Goal: Information Seeking & Learning: Learn about a topic

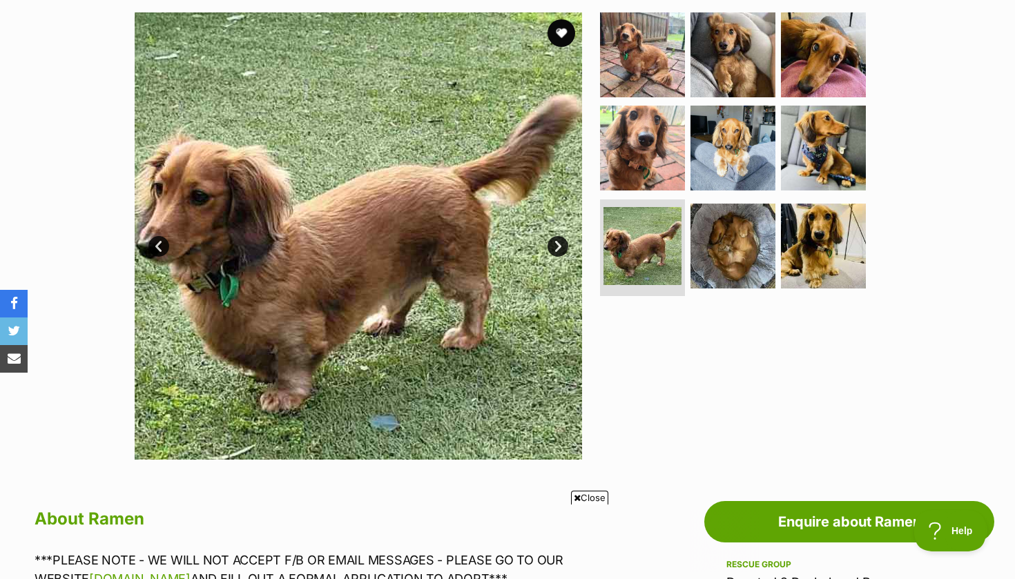
click at [561, 247] on link "Next" at bounding box center [557, 246] width 21 height 21
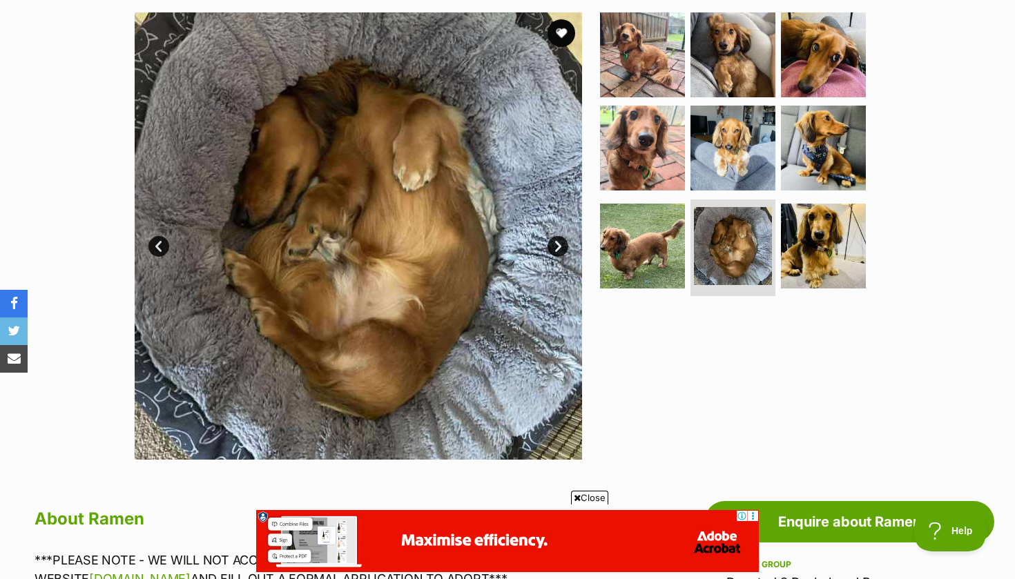
click at [561, 247] on link "Next" at bounding box center [557, 246] width 21 height 21
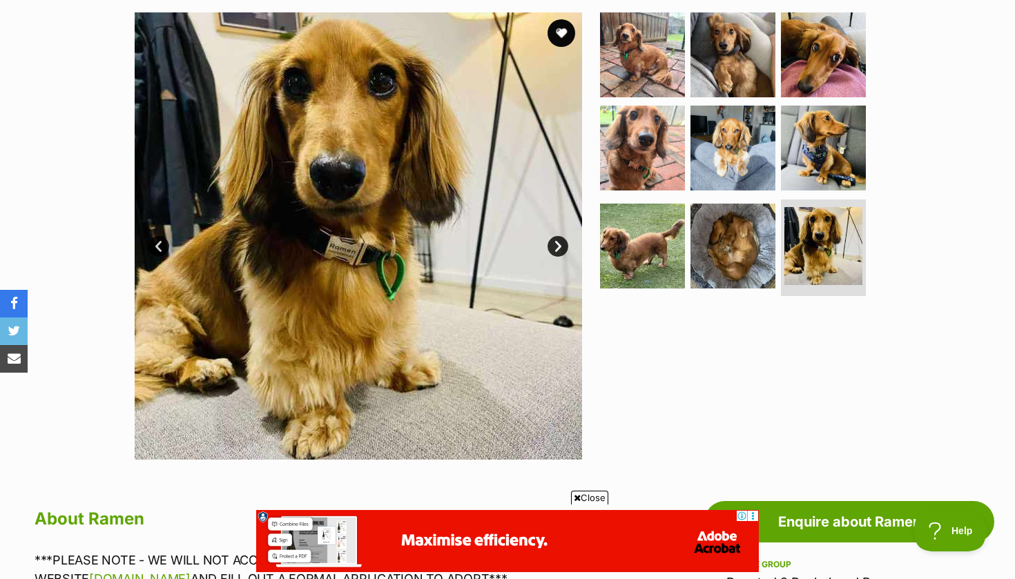
click at [561, 247] on link "Next" at bounding box center [557, 246] width 21 height 21
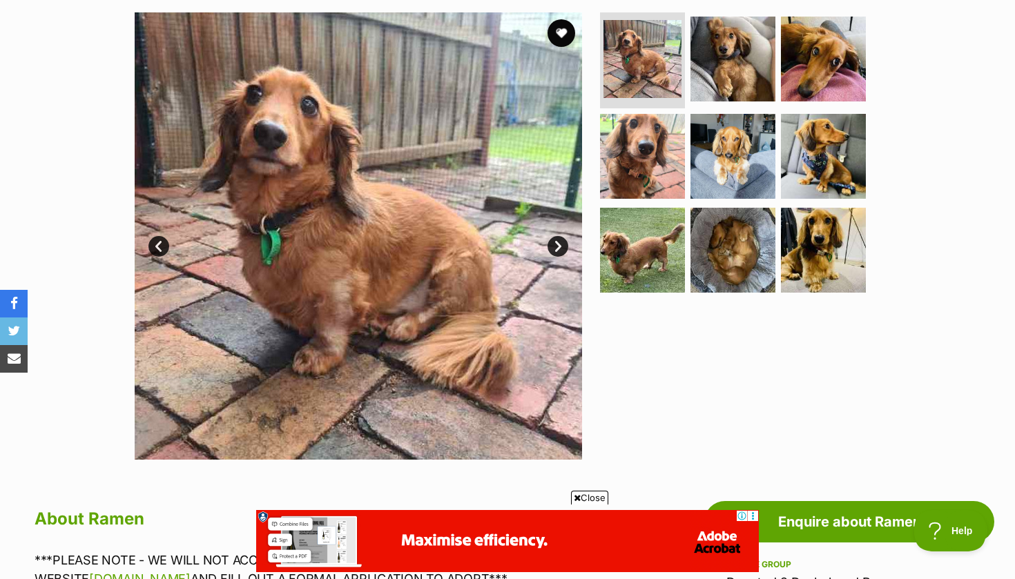
click at [561, 247] on link "Next" at bounding box center [557, 246] width 21 height 21
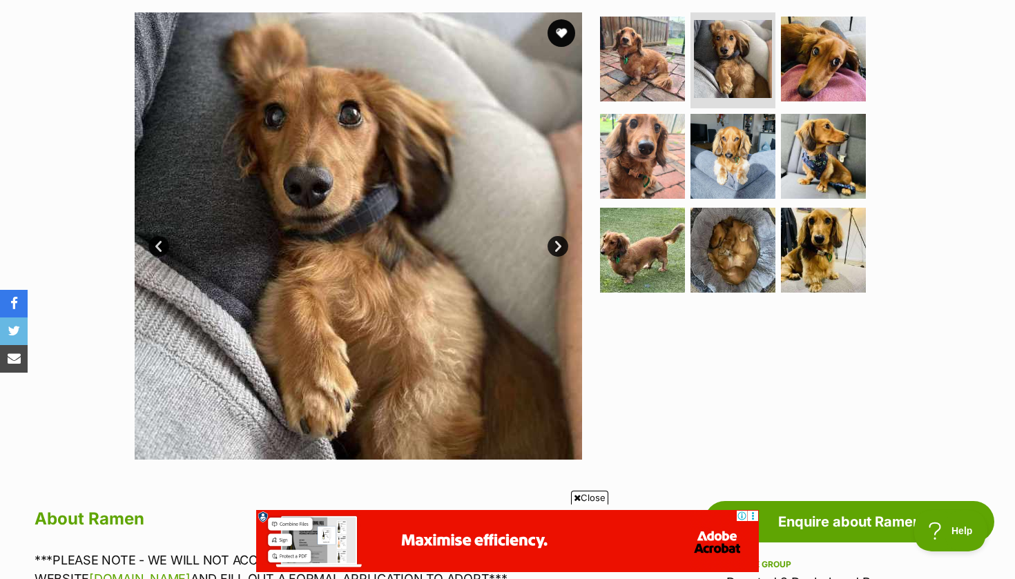
click at [561, 247] on link "Next" at bounding box center [557, 246] width 21 height 21
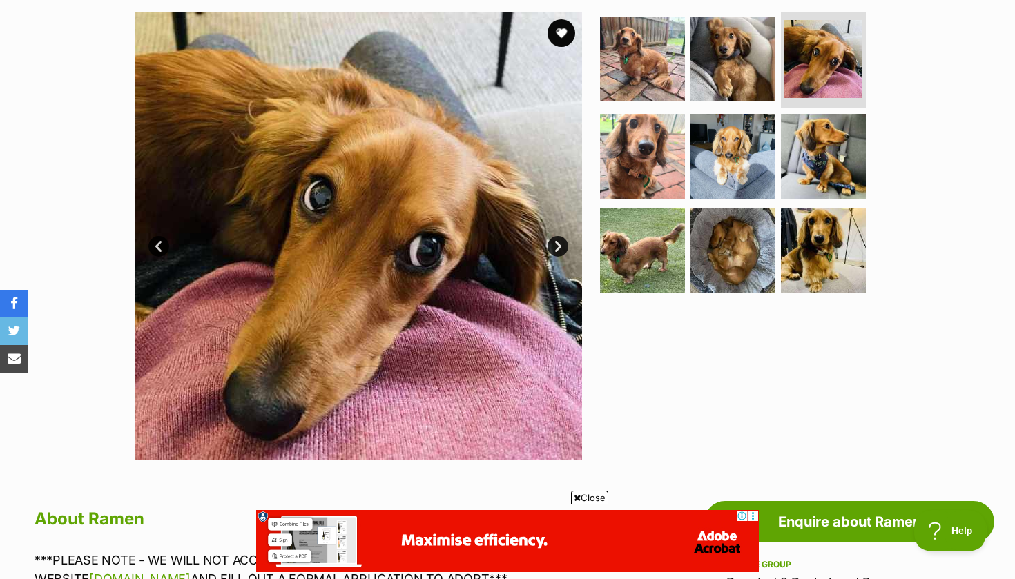
click at [561, 247] on link "Next" at bounding box center [557, 246] width 21 height 21
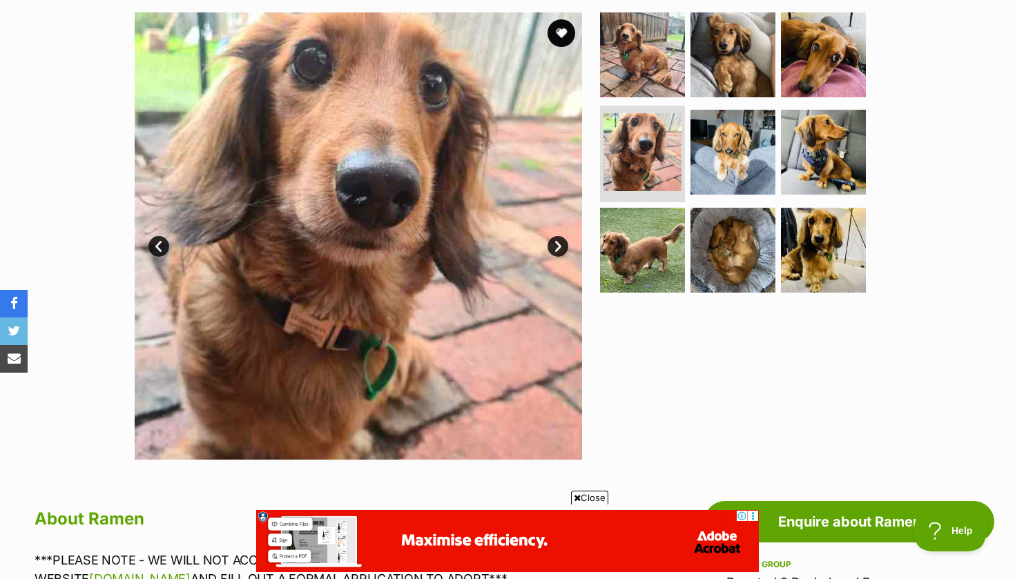
click at [561, 247] on link "Next" at bounding box center [557, 246] width 21 height 21
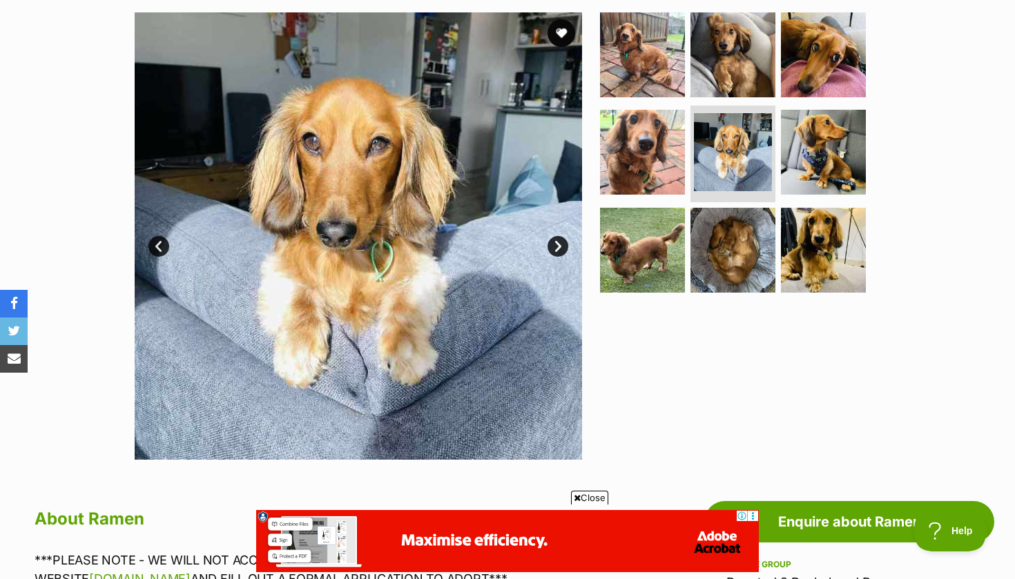
click at [561, 247] on link "Next" at bounding box center [557, 246] width 21 height 21
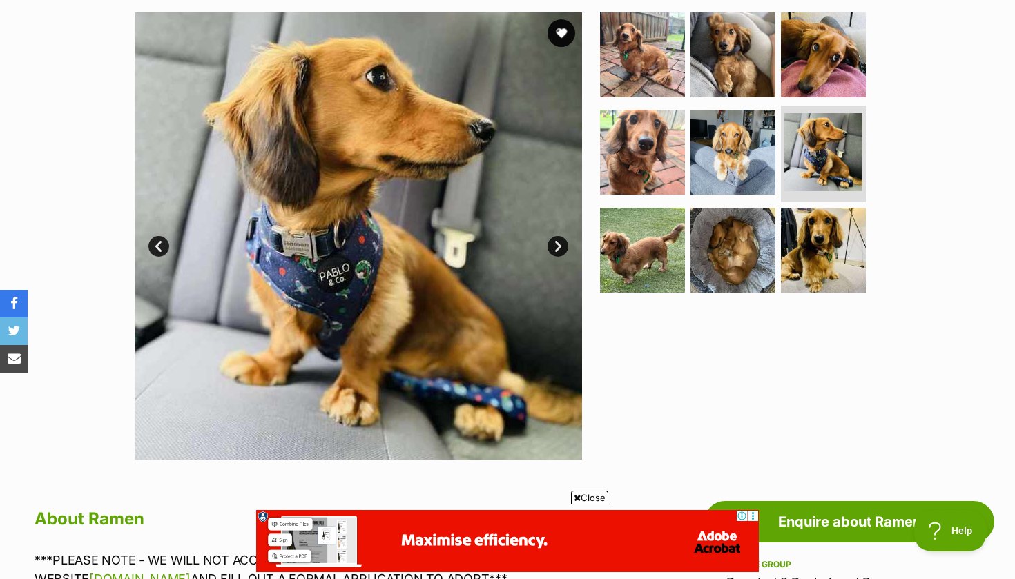
click at [561, 247] on link "Next" at bounding box center [557, 246] width 21 height 21
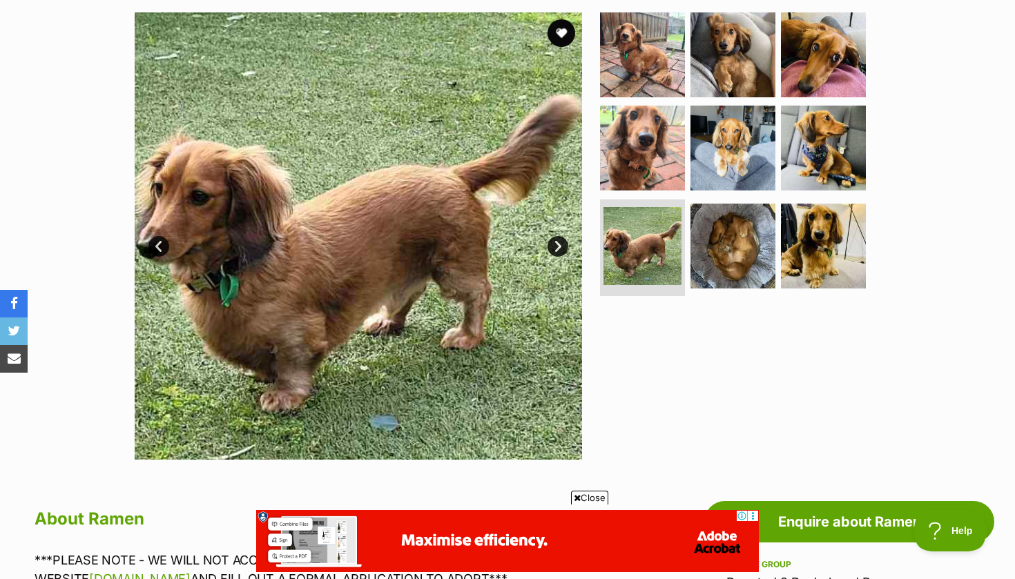
click at [161, 247] on link "Prev" at bounding box center [158, 246] width 21 height 21
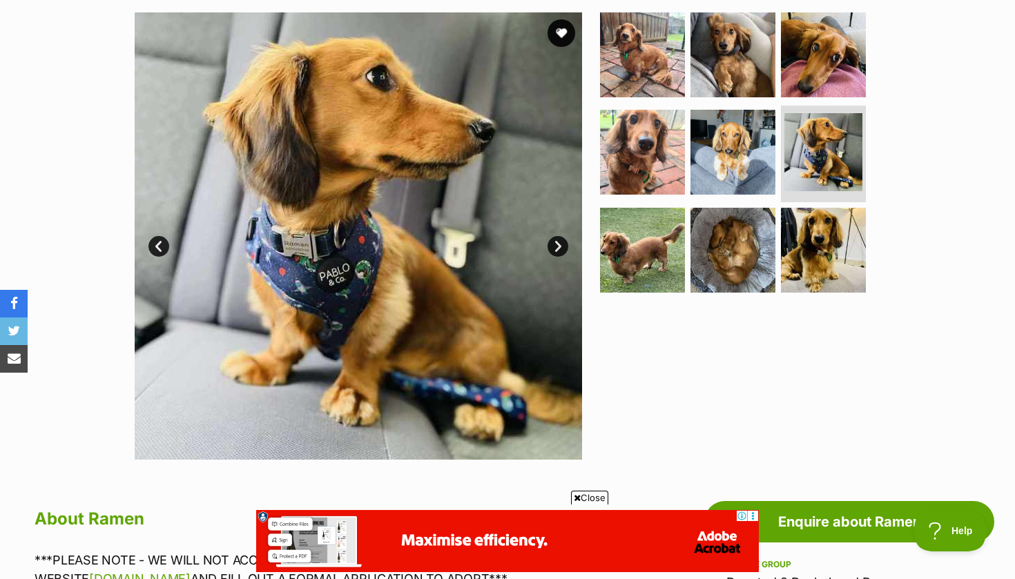
click at [161, 247] on link "Prev" at bounding box center [158, 246] width 21 height 21
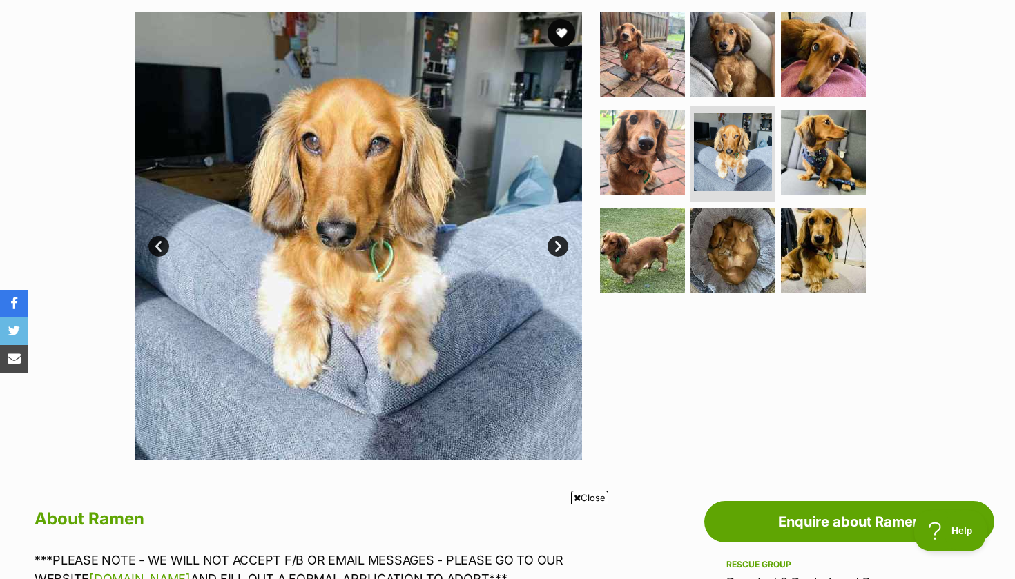
click at [159, 247] on link "Prev" at bounding box center [158, 246] width 21 height 21
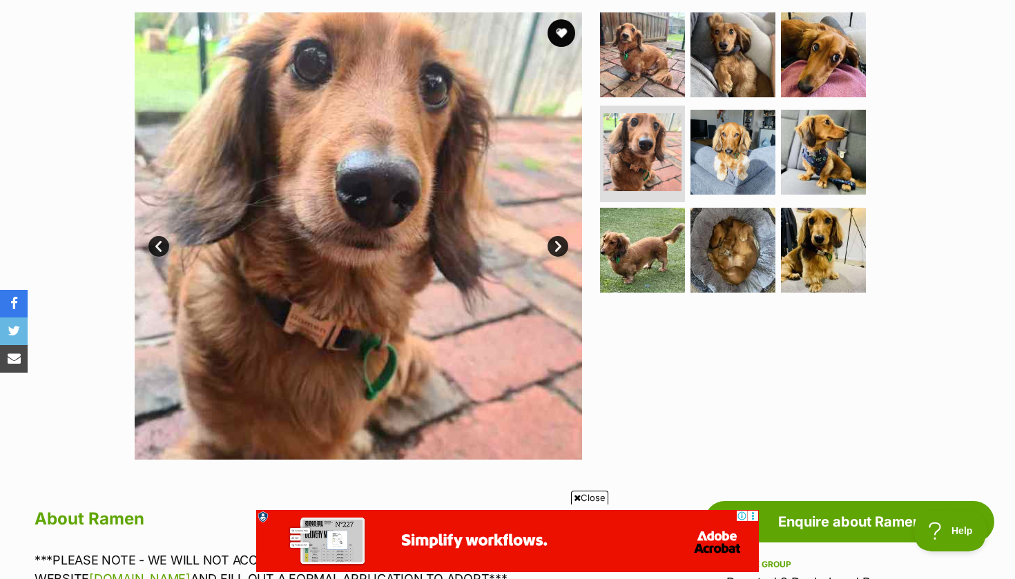
click at [159, 247] on link "Prev" at bounding box center [158, 246] width 21 height 21
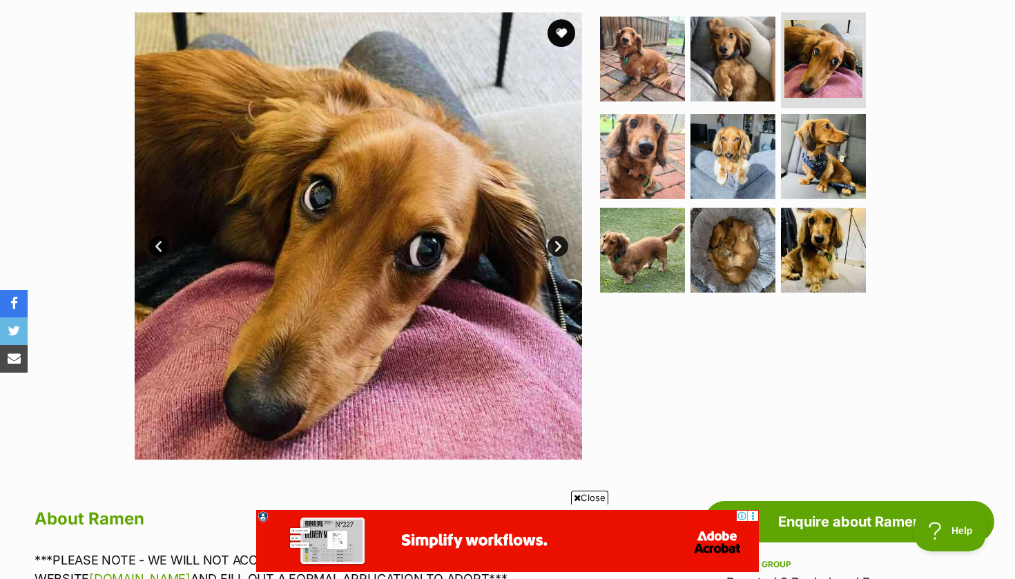
click at [159, 248] on link "Prev" at bounding box center [158, 246] width 21 height 21
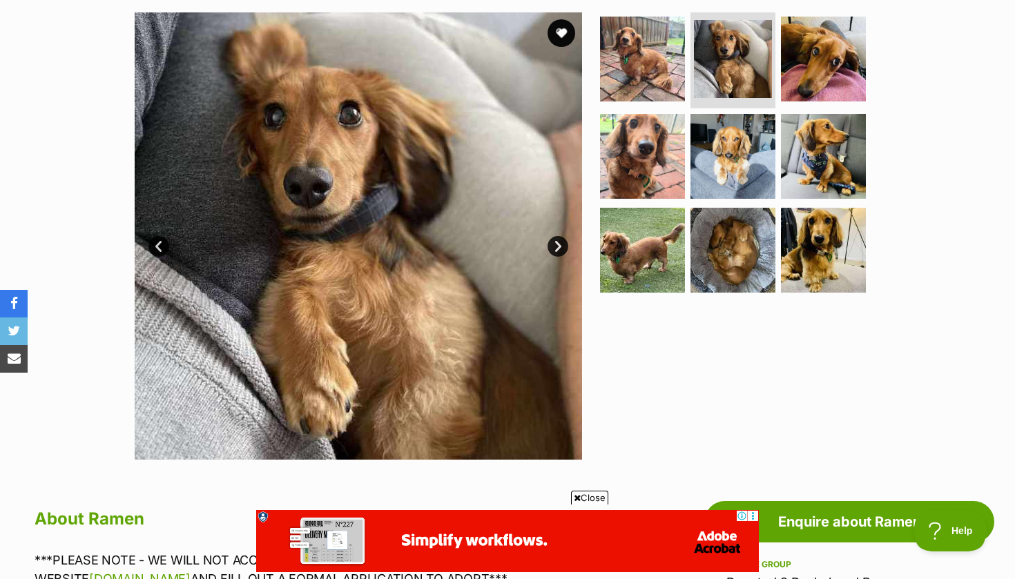
click at [159, 248] on link "Prev" at bounding box center [158, 246] width 21 height 21
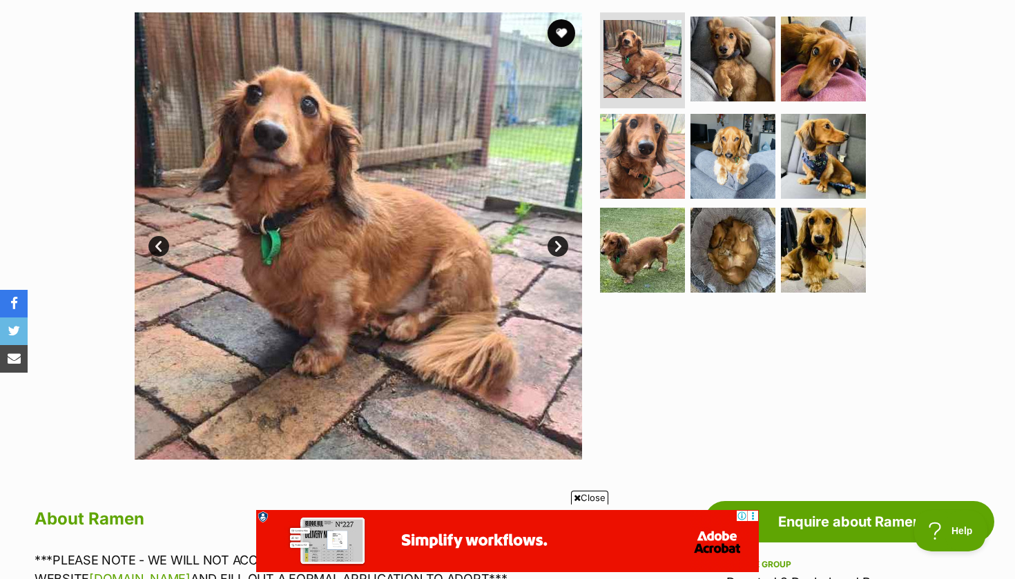
click at [159, 248] on link "Prev" at bounding box center [158, 246] width 21 height 21
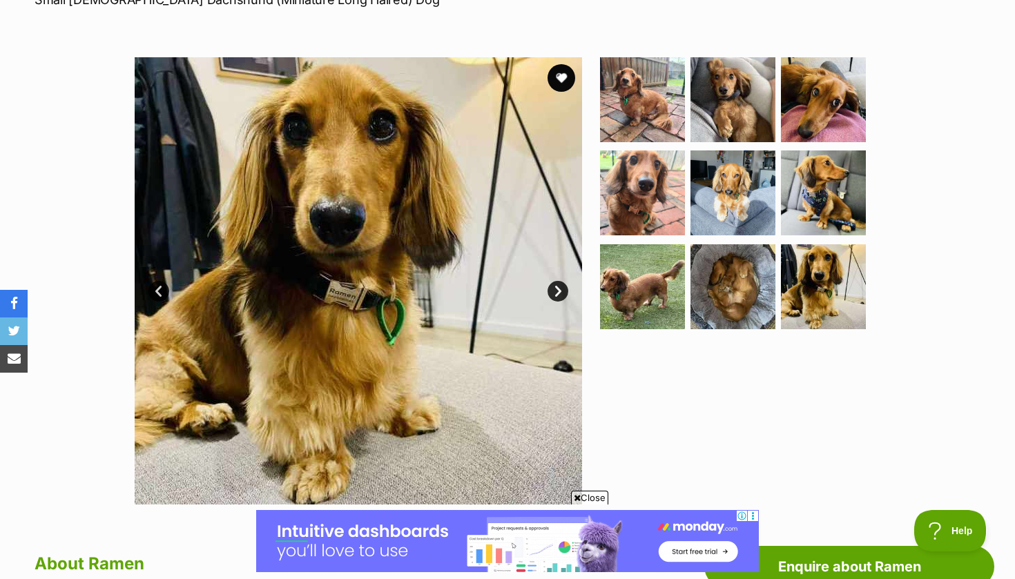
scroll to position [234, 0]
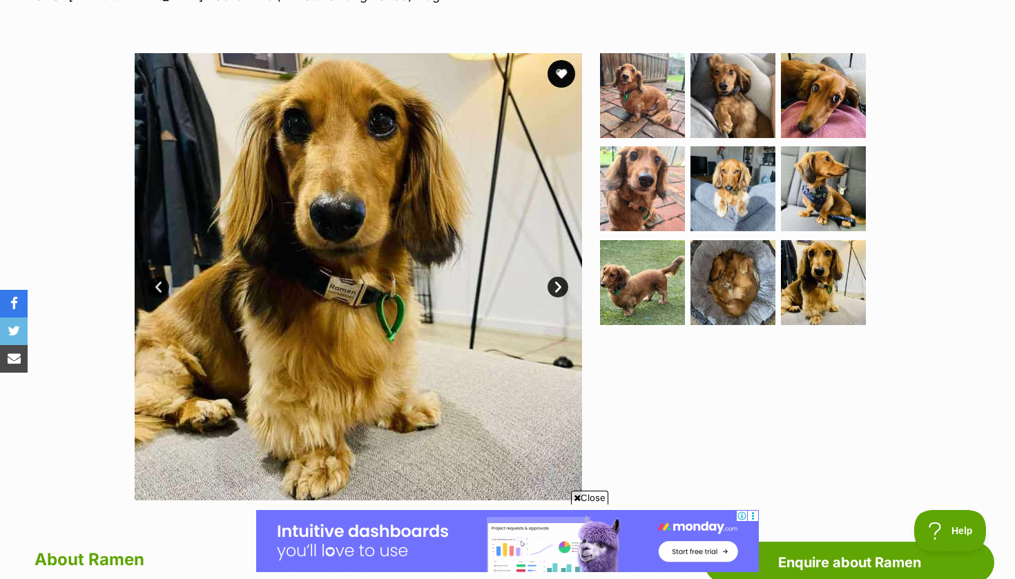
click at [554, 287] on link "Next" at bounding box center [557, 287] width 21 height 21
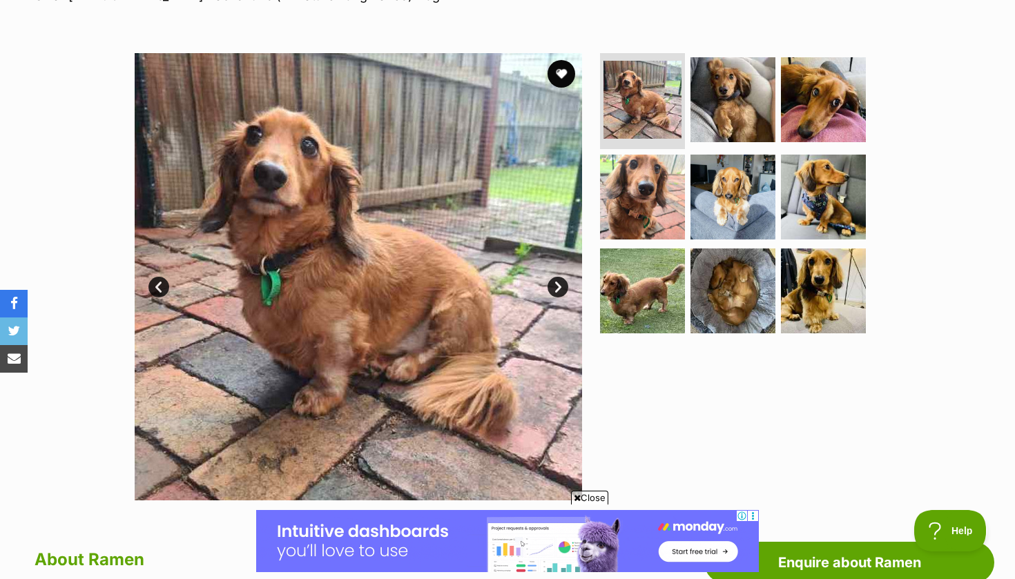
click at [554, 286] on link "Next" at bounding box center [557, 287] width 21 height 21
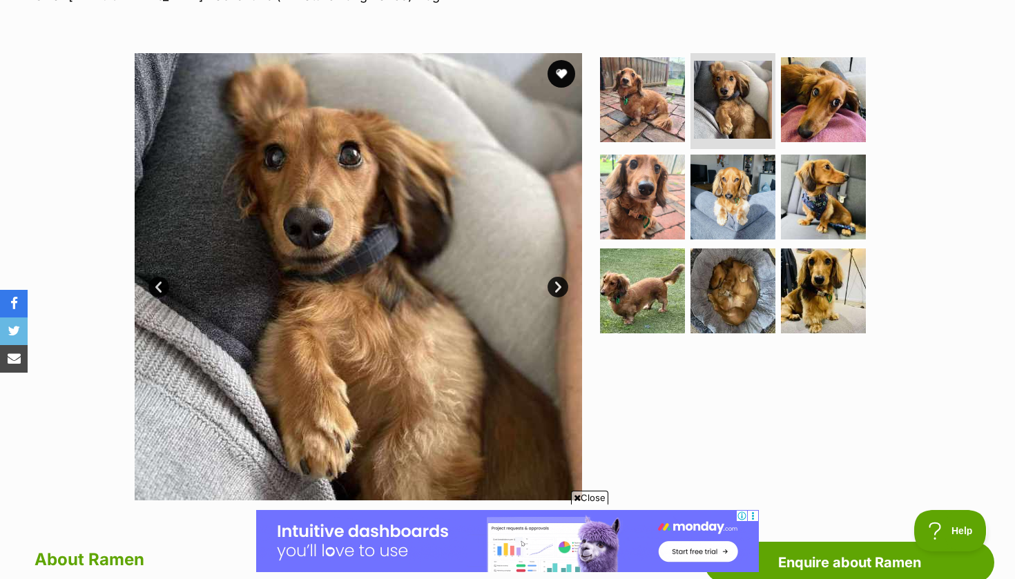
scroll to position [0, 0]
click at [554, 286] on link "Next" at bounding box center [557, 287] width 21 height 21
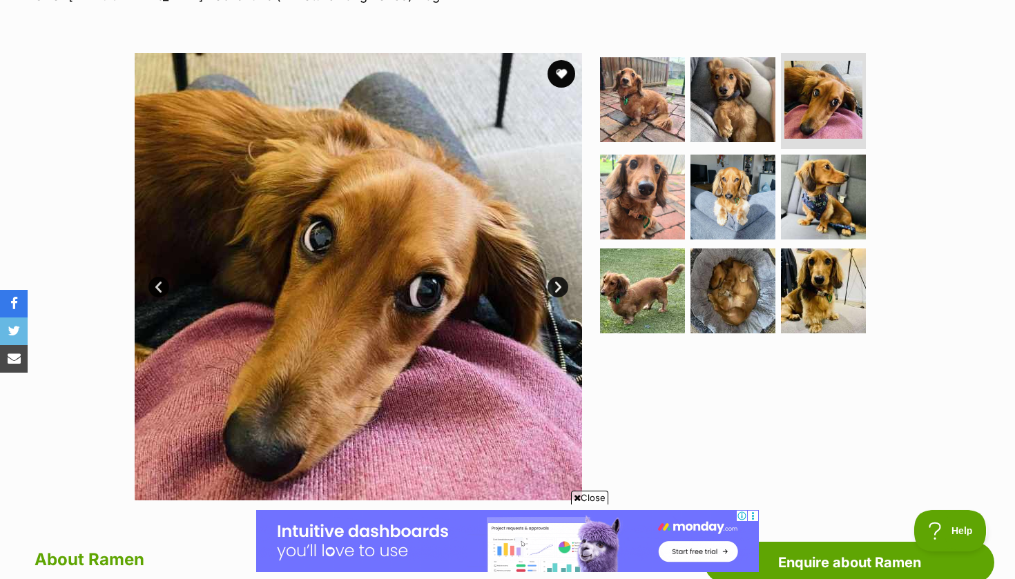
click at [554, 286] on link "Next" at bounding box center [557, 287] width 21 height 21
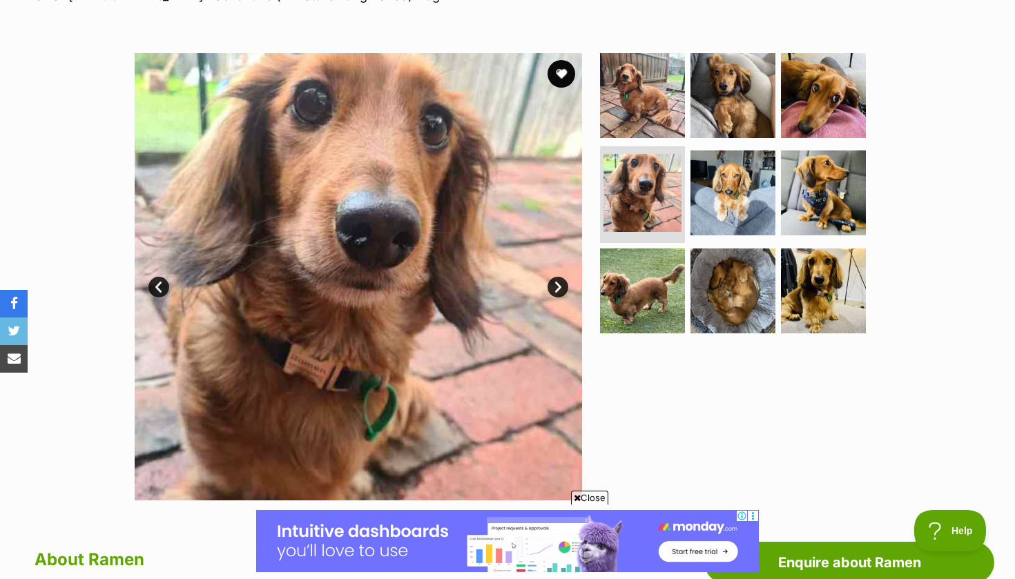
click at [552, 286] on link "Next" at bounding box center [557, 287] width 21 height 21
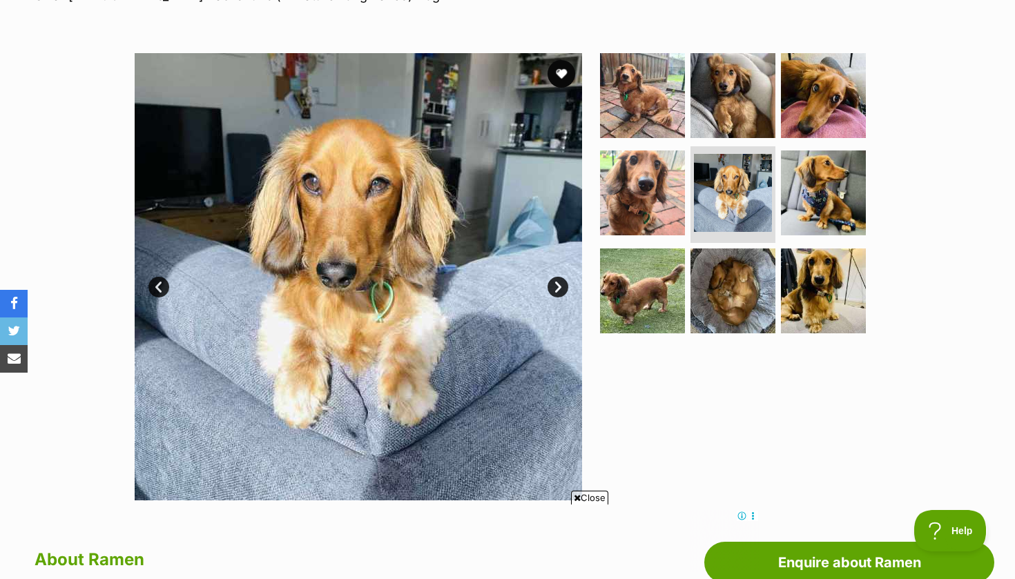
click at [558, 287] on link "Next" at bounding box center [557, 287] width 21 height 21
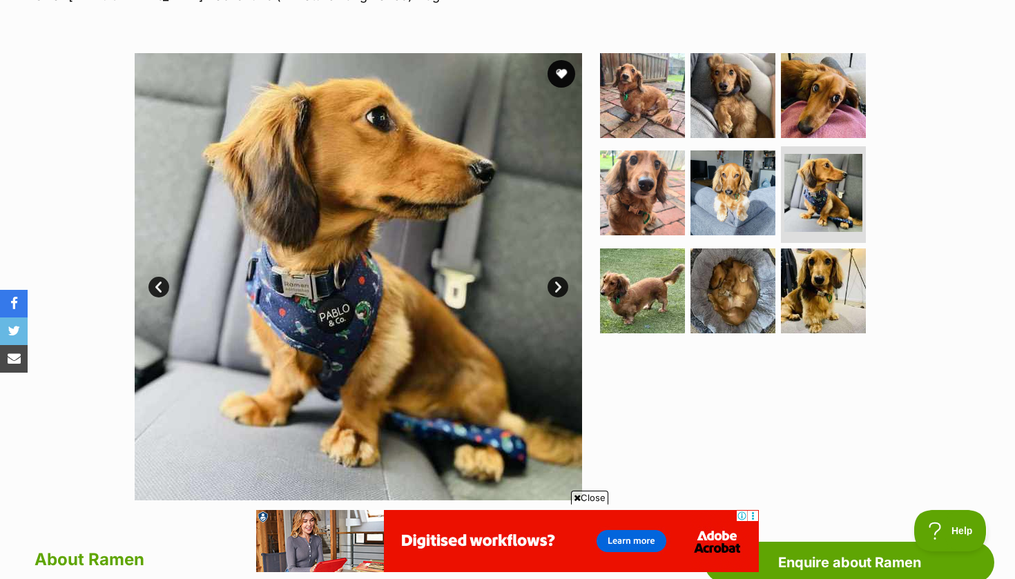
click at [558, 287] on link "Next" at bounding box center [557, 287] width 21 height 21
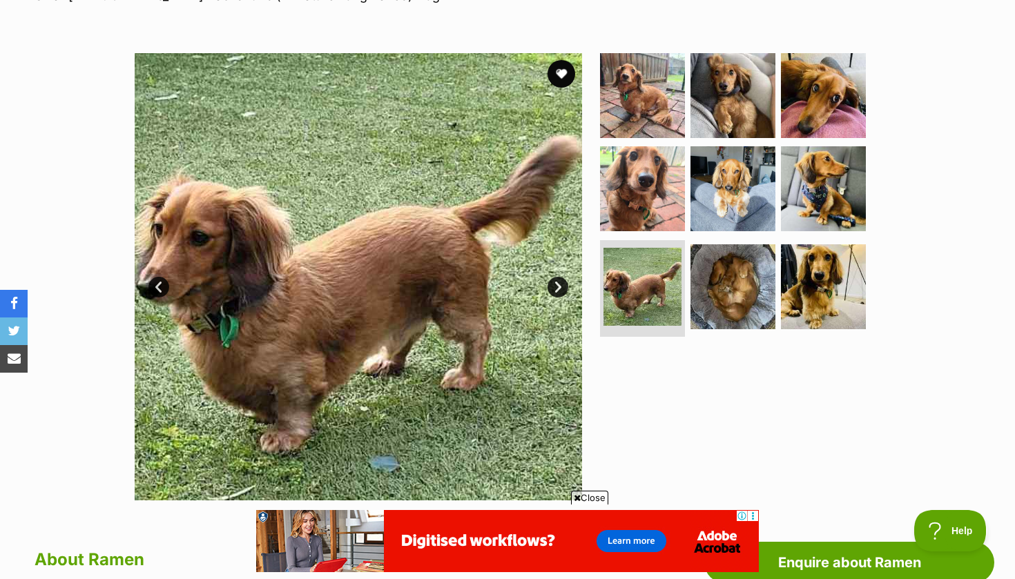
click at [558, 287] on link "Next" at bounding box center [557, 287] width 21 height 21
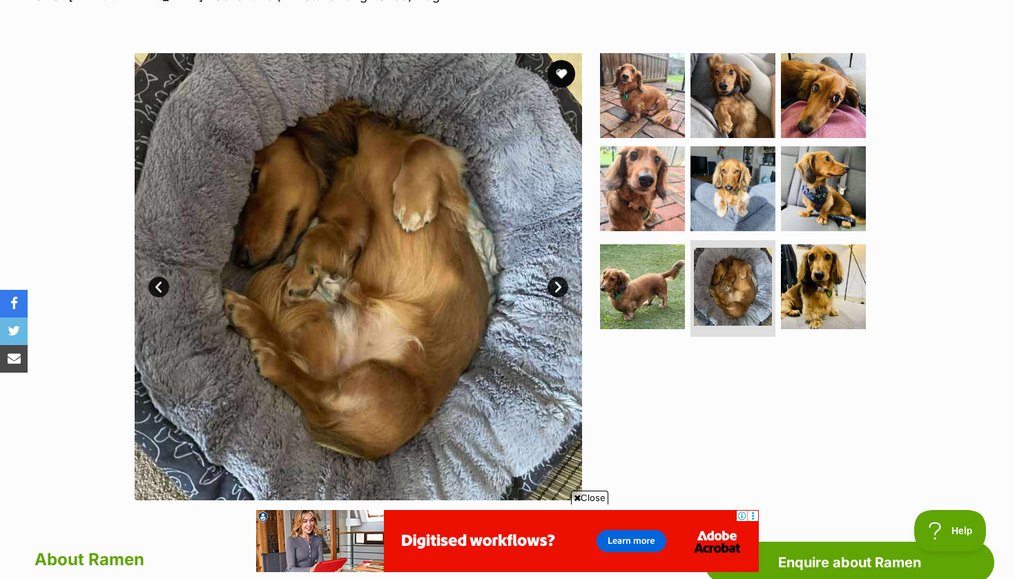
click at [558, 287] on link "Next" at bounding box center [557, 287] width 21 height 21
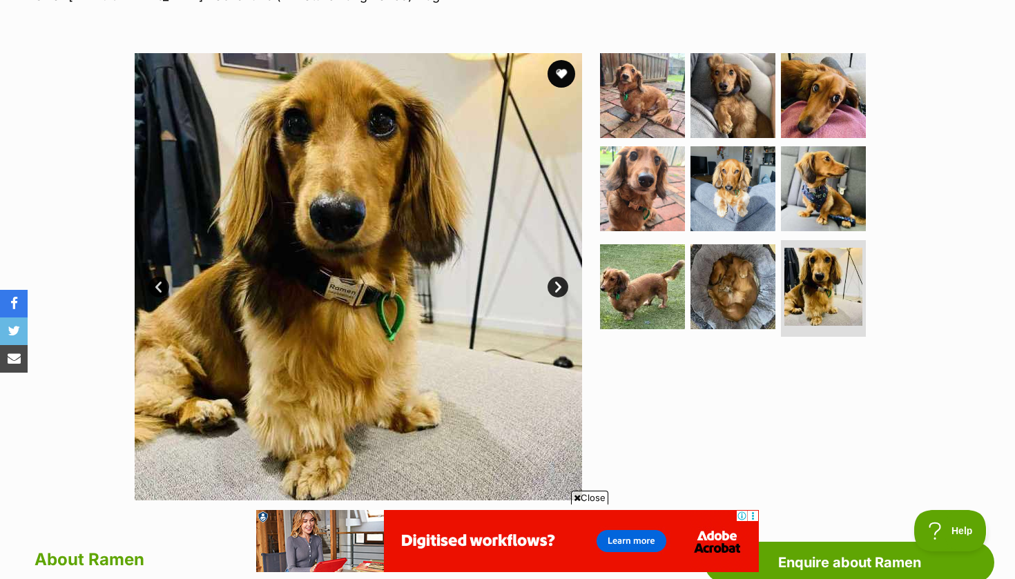
click at [559, 287] on link "Next" at bounding box center [557, 287] width 21 height 21
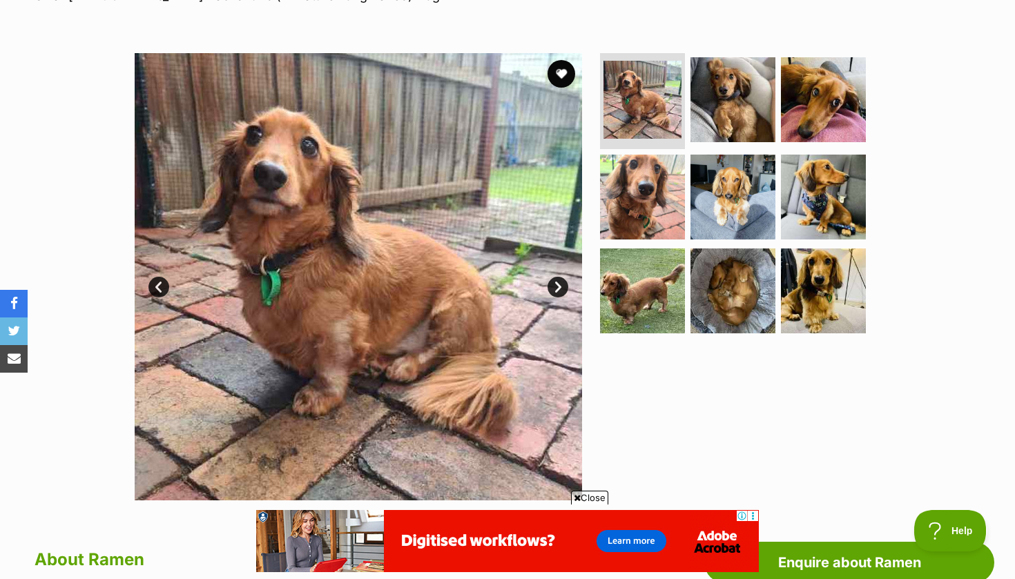
click at [558, 283] on link "Next" at bounding box center [557, 287] width 21 height 21
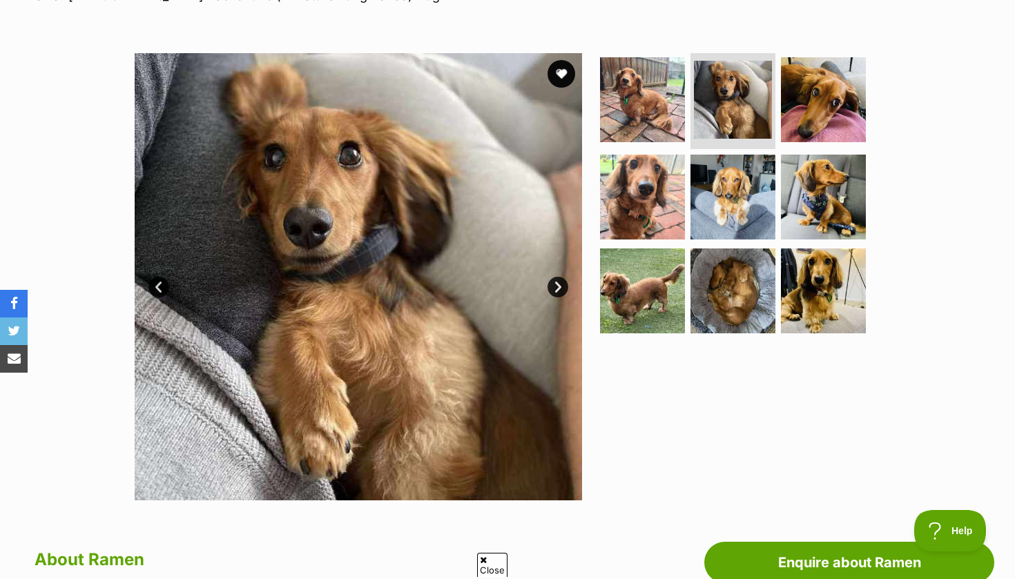
click at [558, 283] on link "Next" at bounding box center [557, 287] width 21 height 21
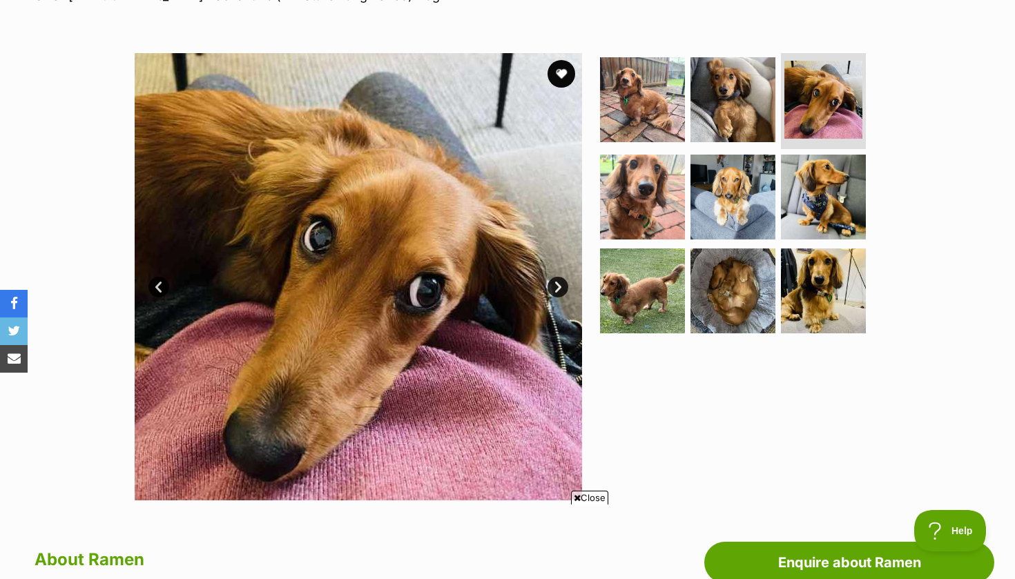
click at [558, 283] on link "Next" at bounding box center [557, 287] width 21 height 21
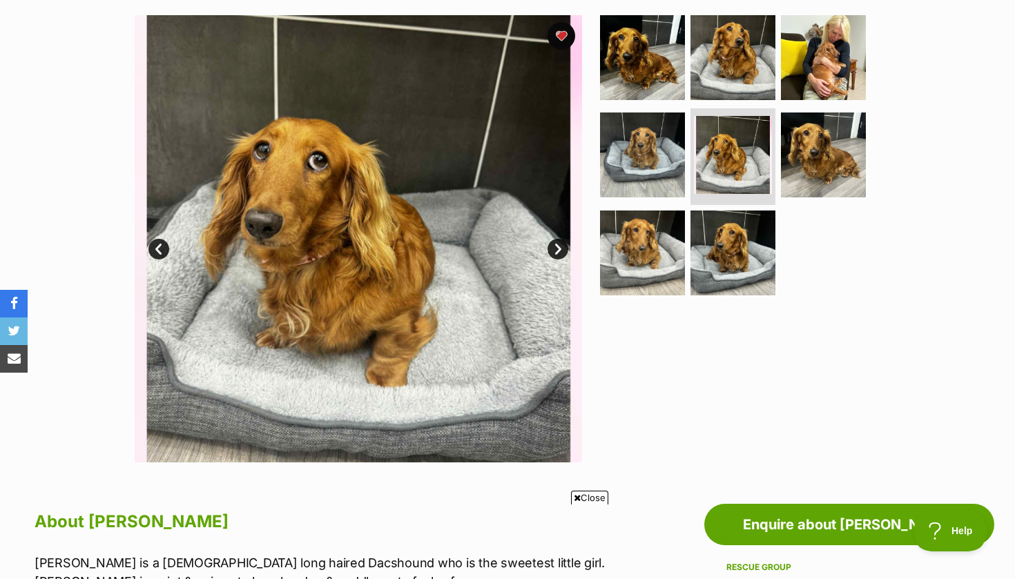
scroll to position [287, 0]
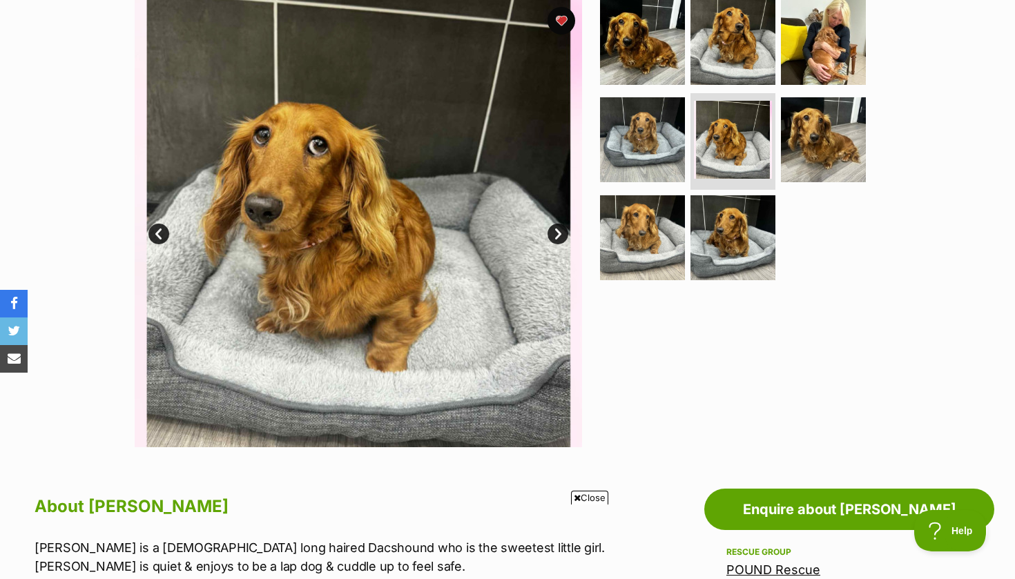
click at [554, 231] on link "Next" at bounding box center [557, 234] width 21 height 21
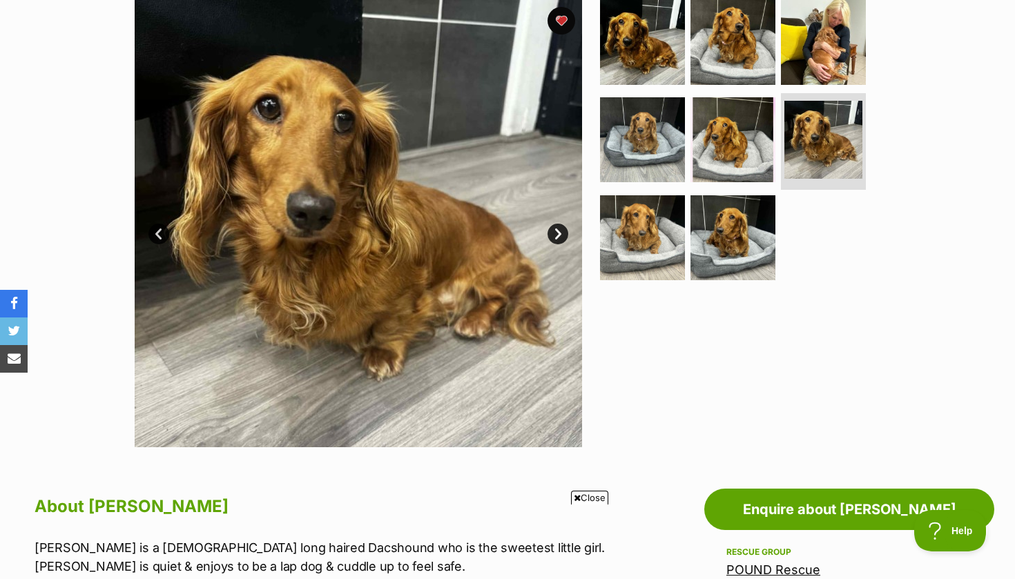
click at [554, 231] on link "Next" at bounding box center [557, 234] width 21 height 21
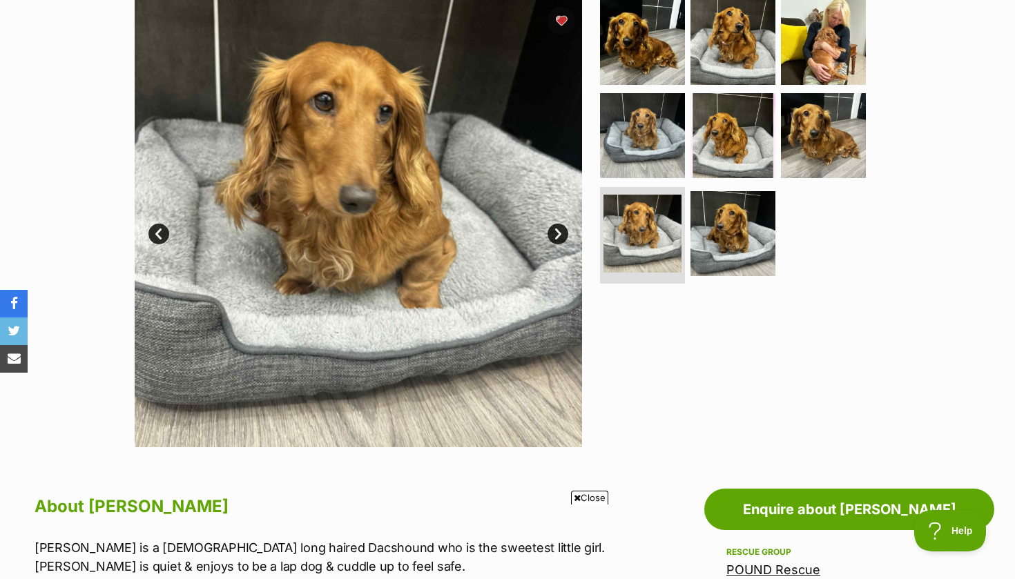
click at [554, 231] on link "Next" at bounding box center [557, 234] width 21 height 21
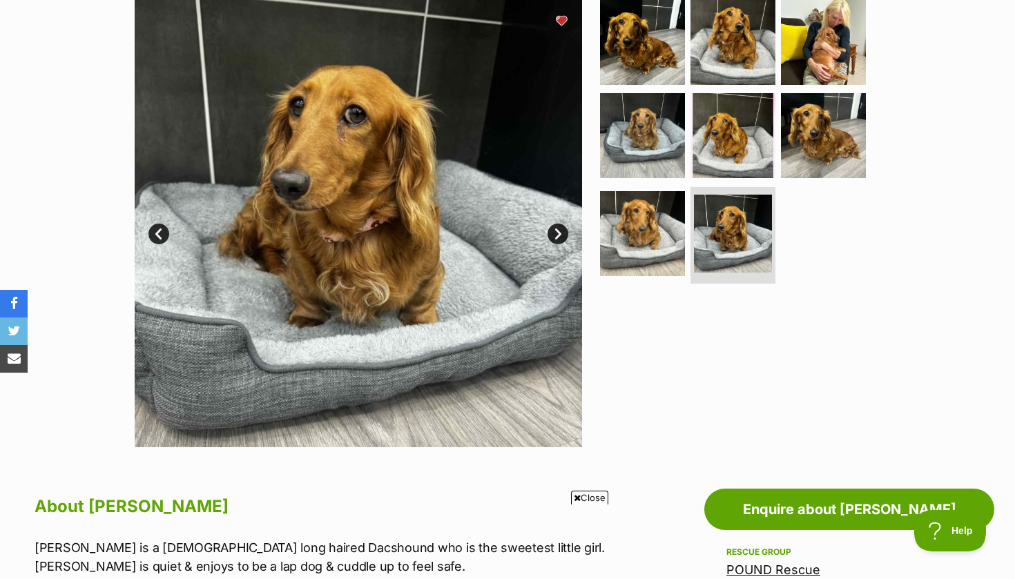
click at [554, 231] on link "Next" at bounding box center [557, 234] width 21 height 21
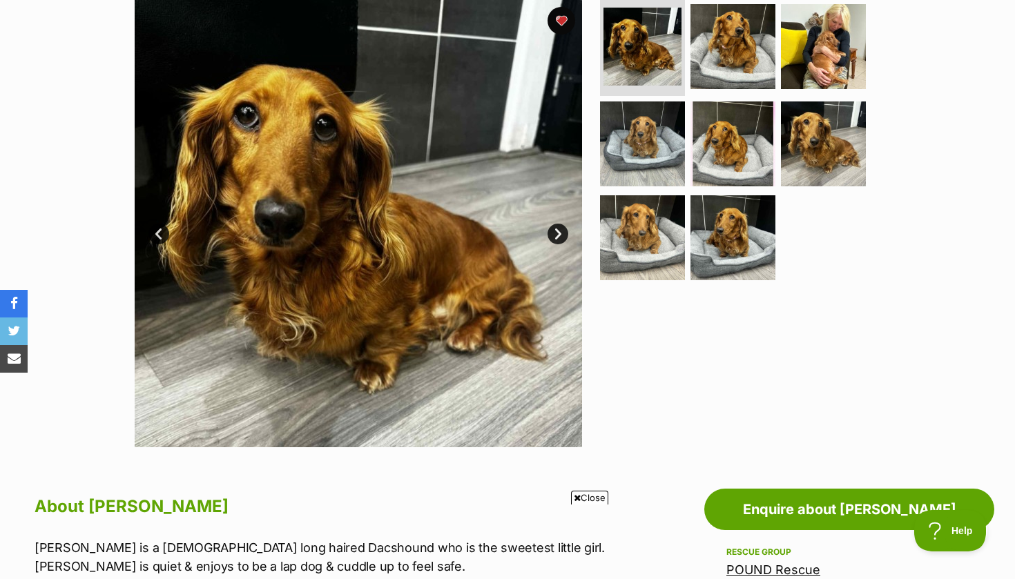
click at [554, 231] on link "Next" at bounding box center [557, 234] width 21 height 21
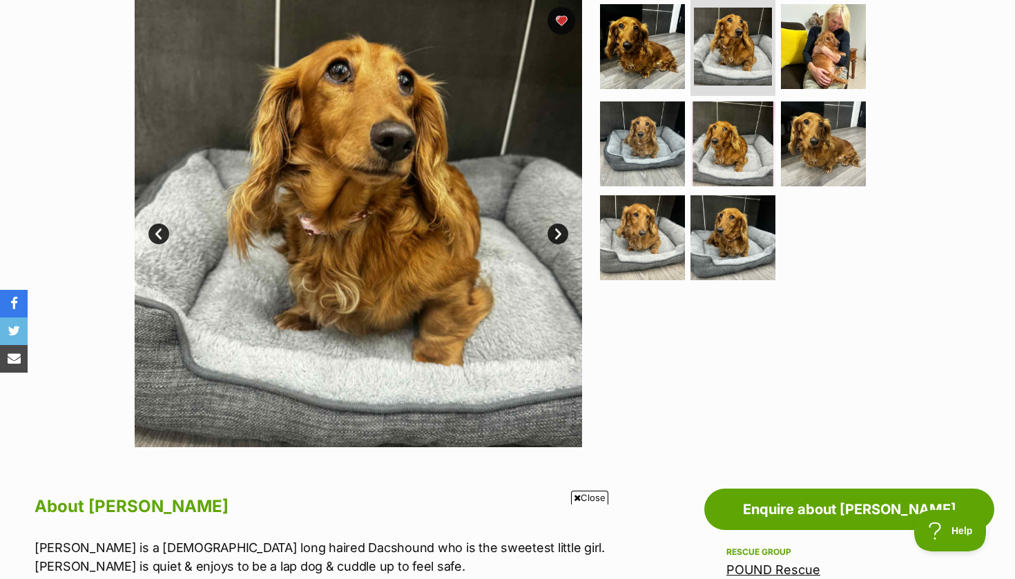
click at [554, 231] on link "Next" at bounding box center [557, 234] width 21 height 21
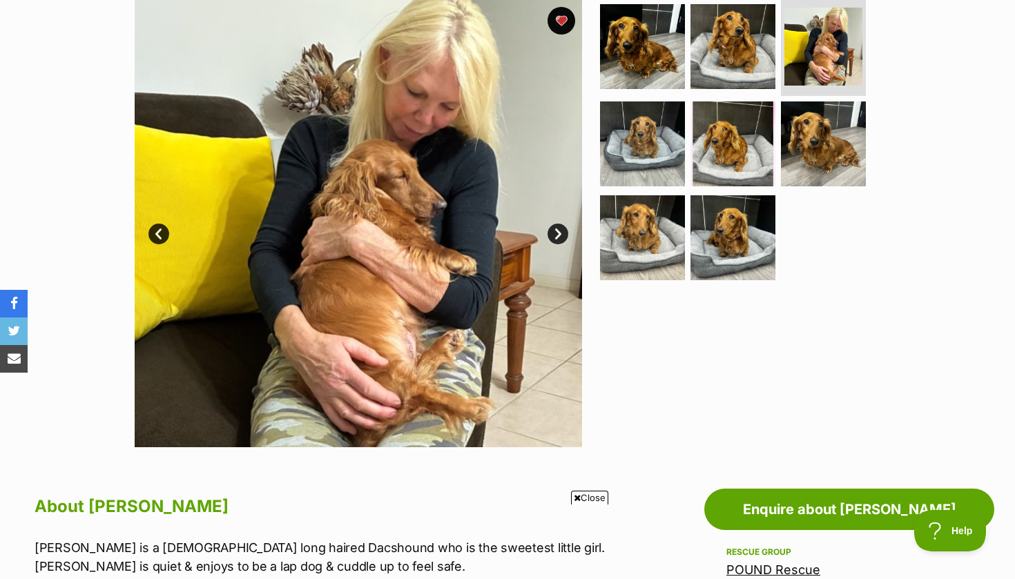
click at [554, 231] on link "Next" at bounding box center [557, 234] width 21 height 21
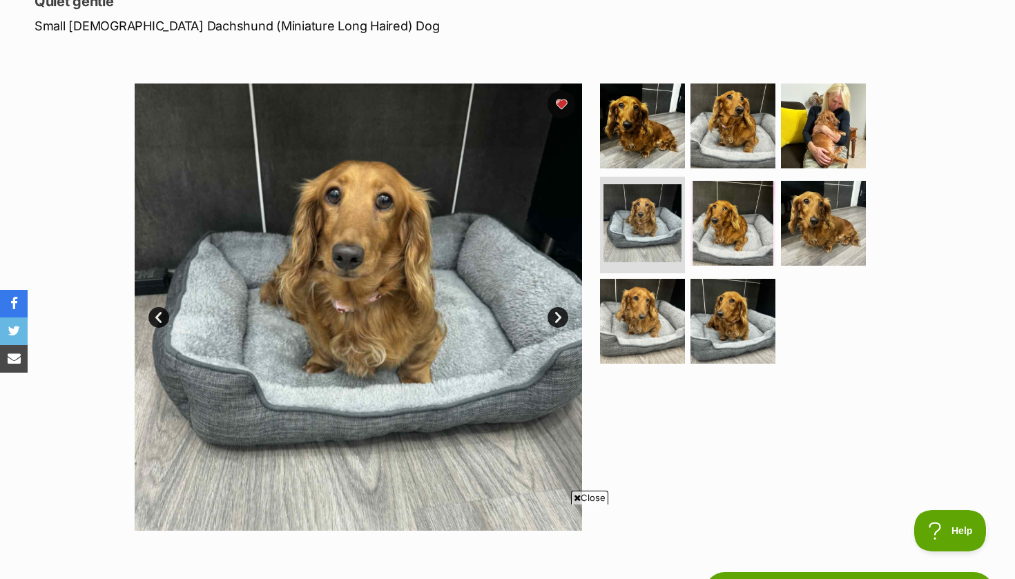
scroll to position [200, 0]
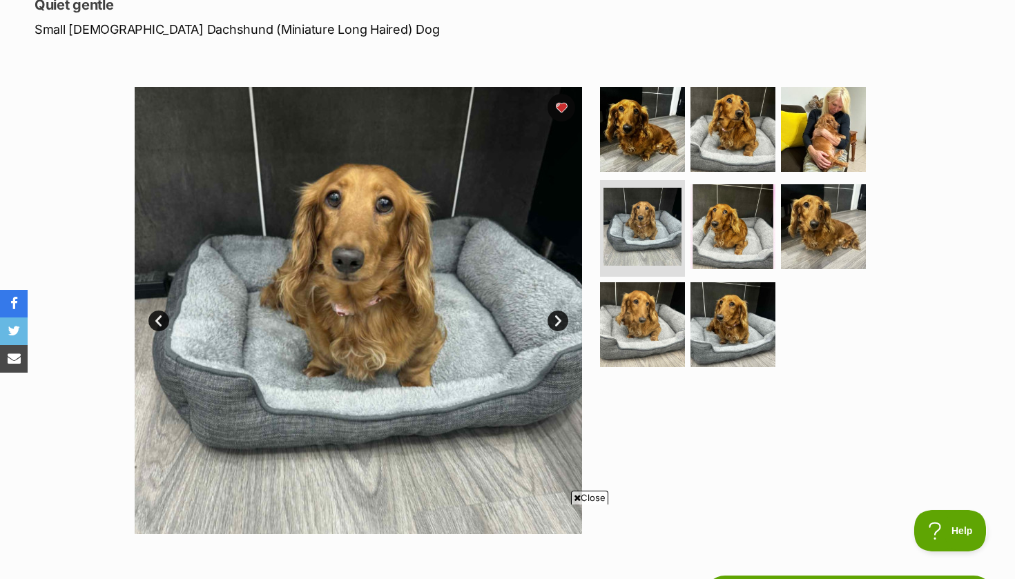
click at [558, 315] on link "Next" at bounding box center [557, 321] width 21 height 21
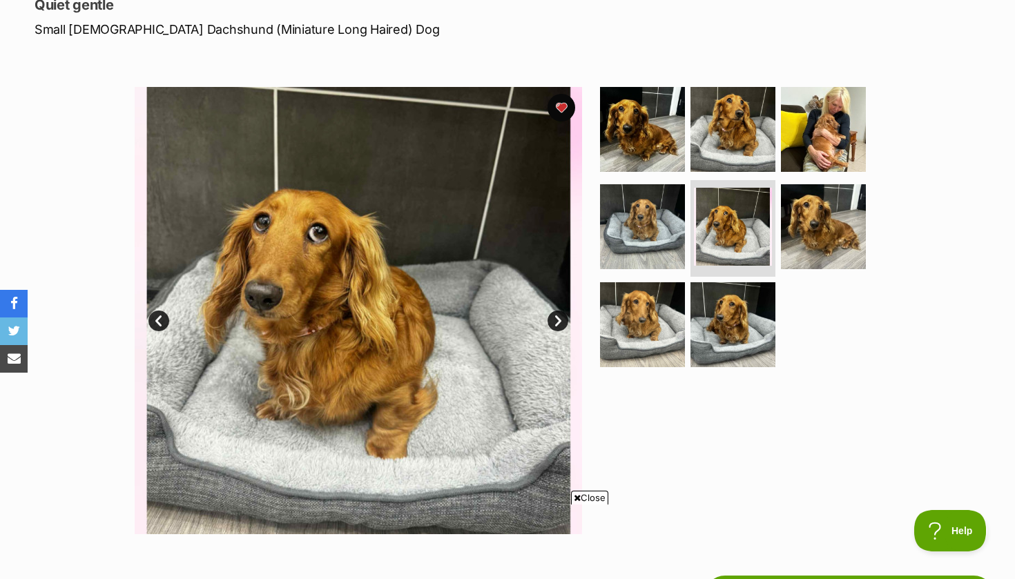
click at [558, 315] on link "Next" at bounding box center [557, 321] width 21 height 21
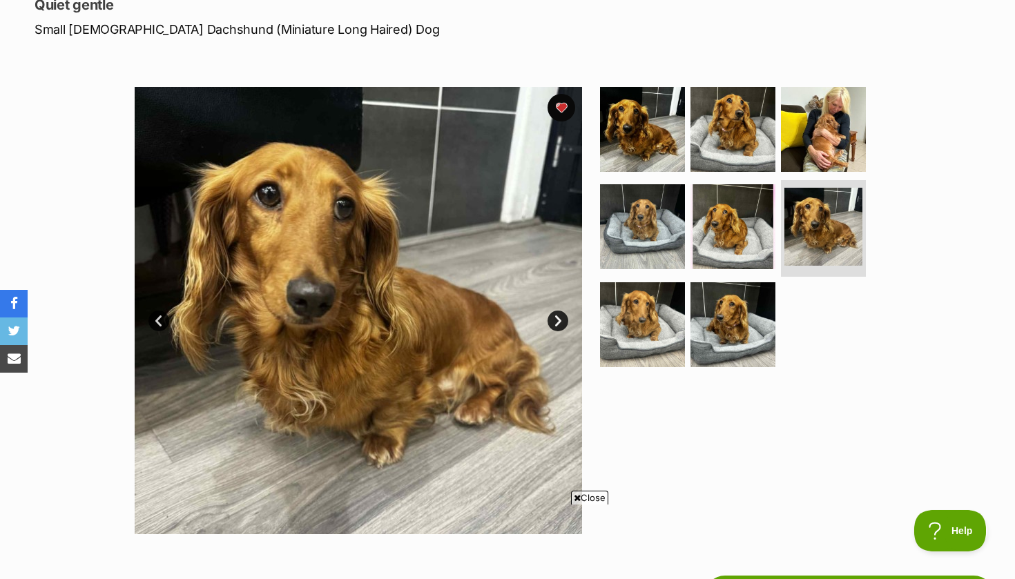
click at [558, 315] on link "Next" at bounding box center [557, 321] width 21 height 21
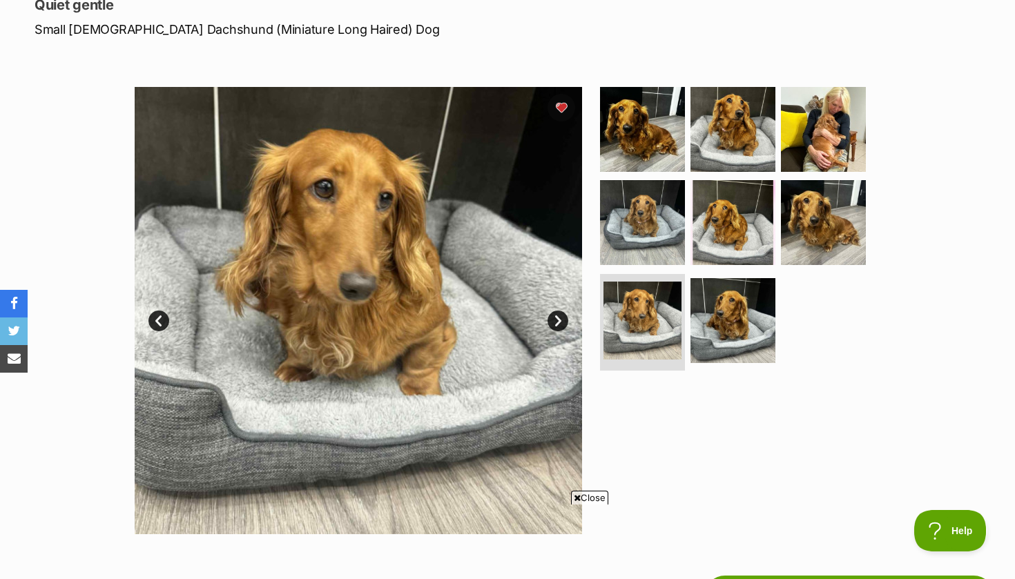
click at [558, 315] on link "Next" at bounding box center [557, 321] width 21 height 21
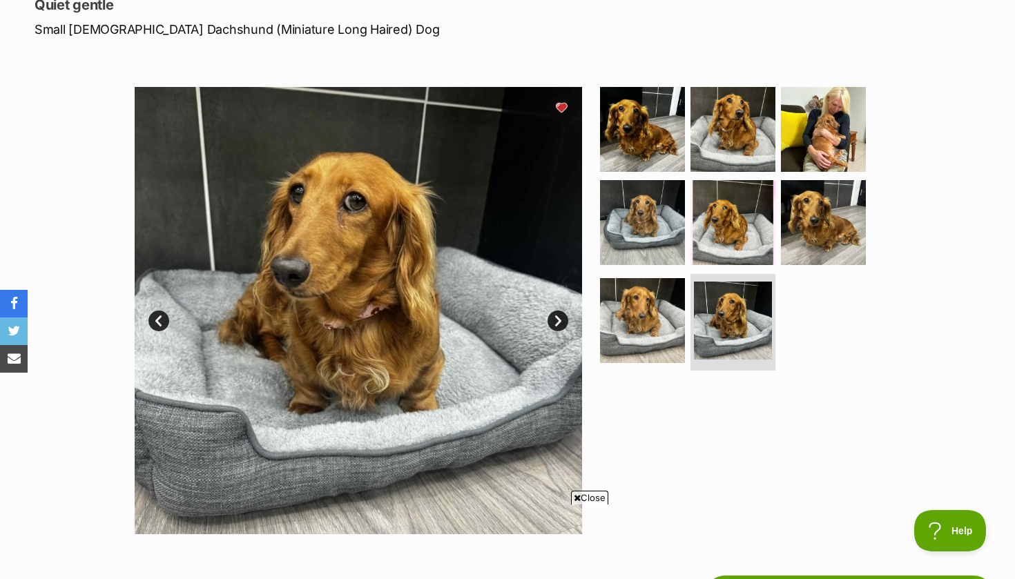
click at [558, 315] on link "Next" at bounding box center [557, 321] width 21 height 21
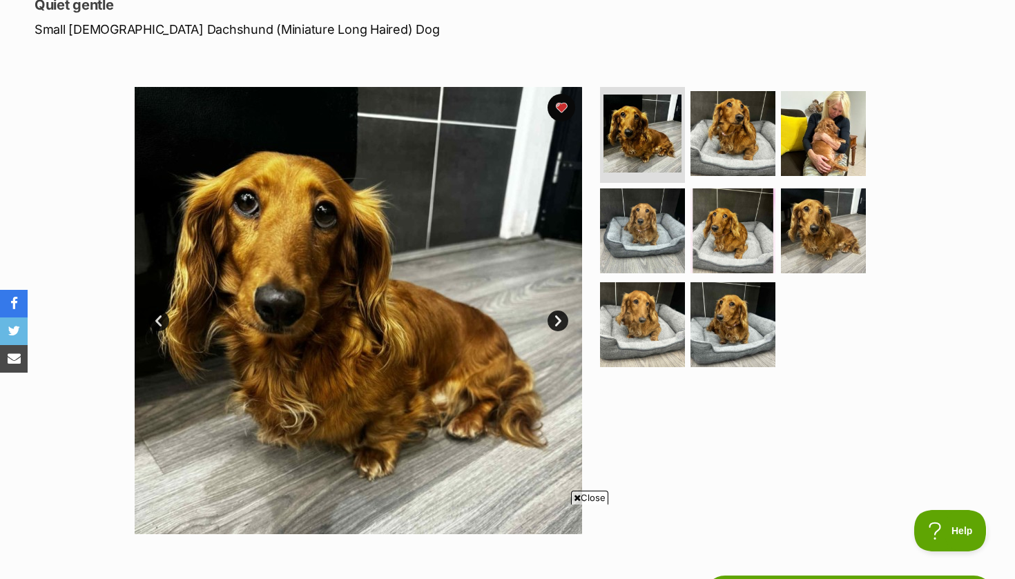
click at [556, 315] on link "Next" at bounding box center [557, 321] width 21 height 21
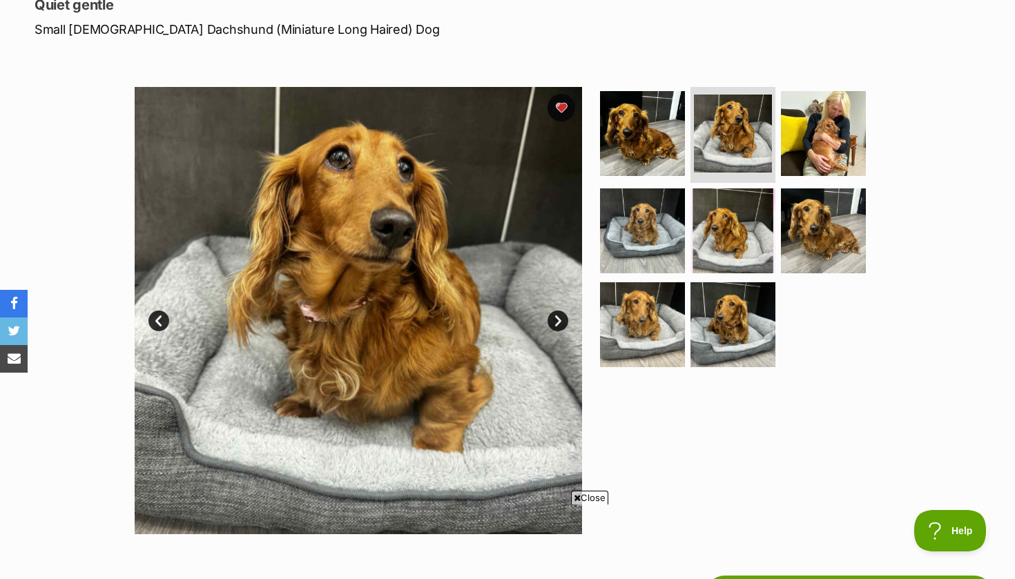
click at [556, 315] on link "Next" at bounding box center [557, 321] width 21 height 21
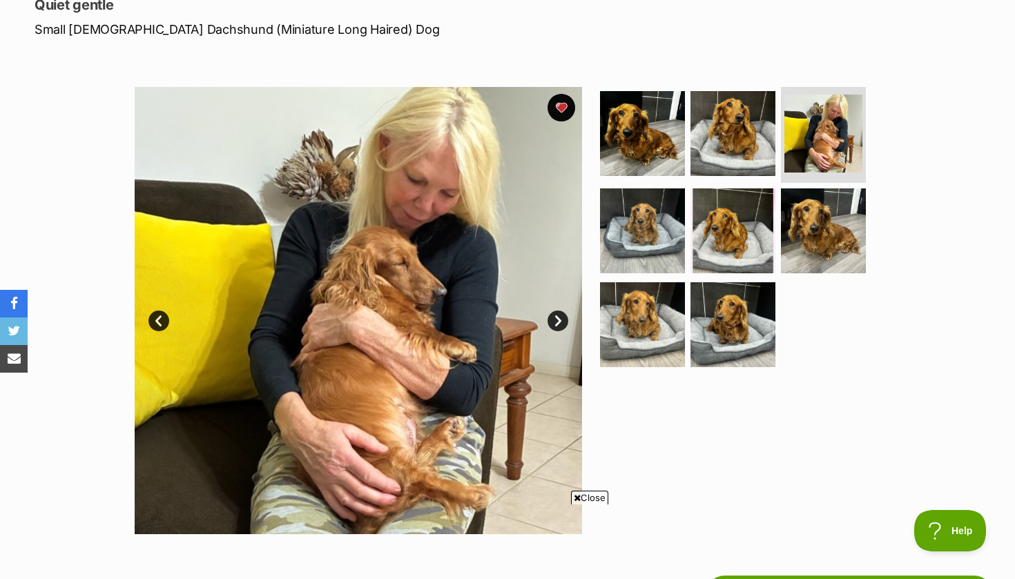
click at [556, 315] on link "Next" at bounding box center [557, 321] width 21 height 21
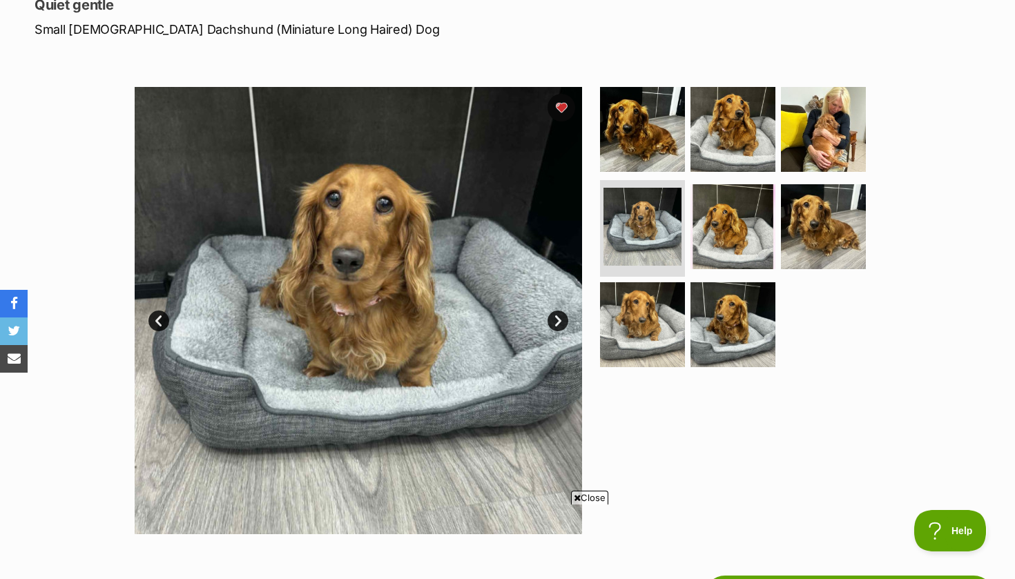
click at [556, 315] on link "Next" at bounding box center [557, 321] width 21 height 21
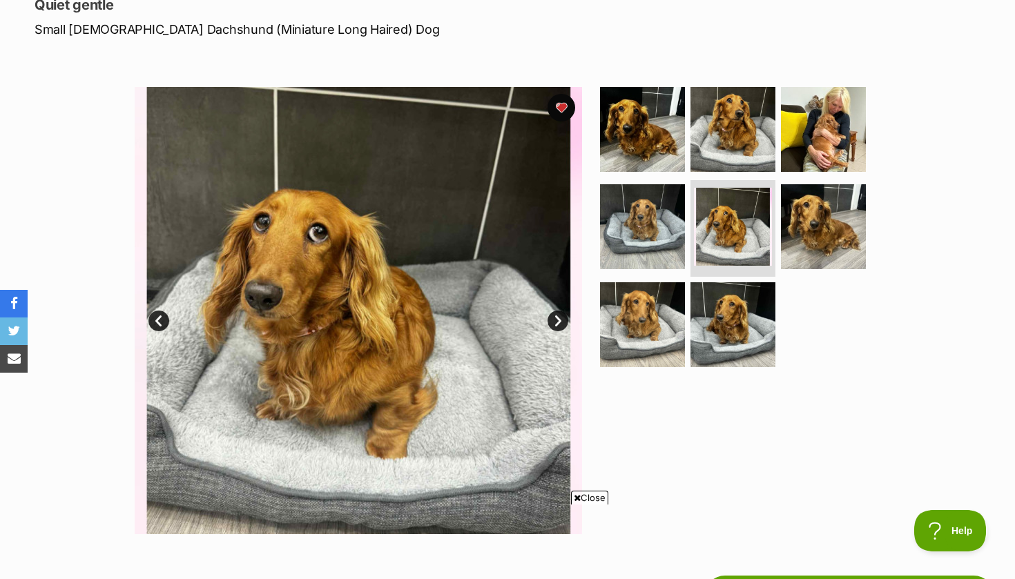
click at [556, 315] on link "Next" at bounding box center [557, 321] width 21 height 21
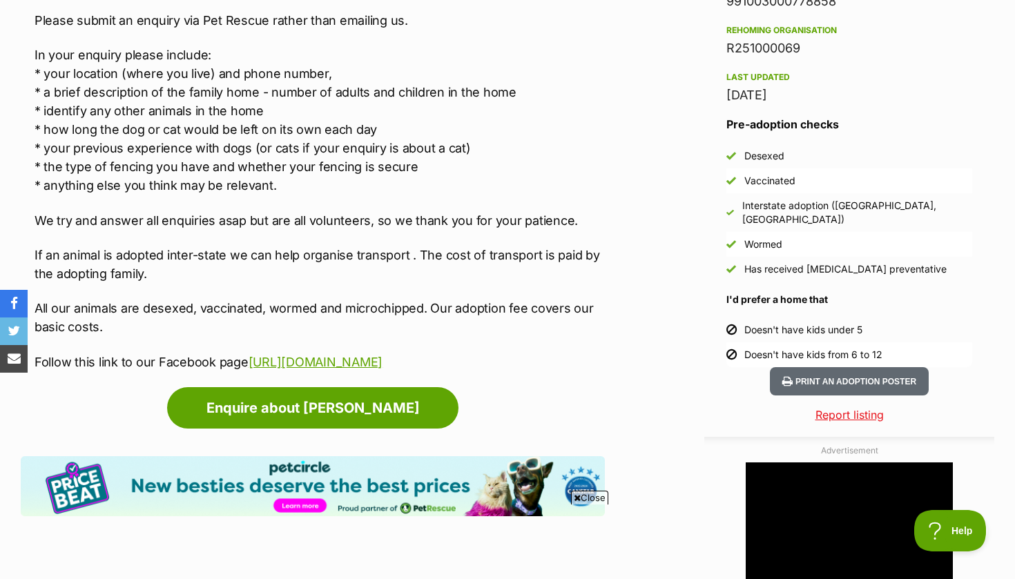
scroll to position [1133, 0]
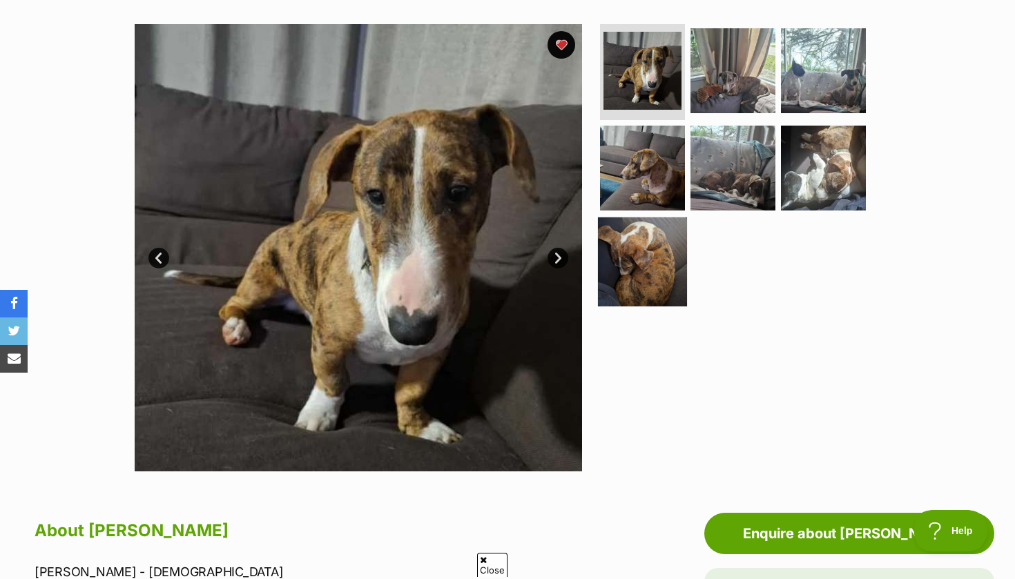
scroll to position [250, 0]
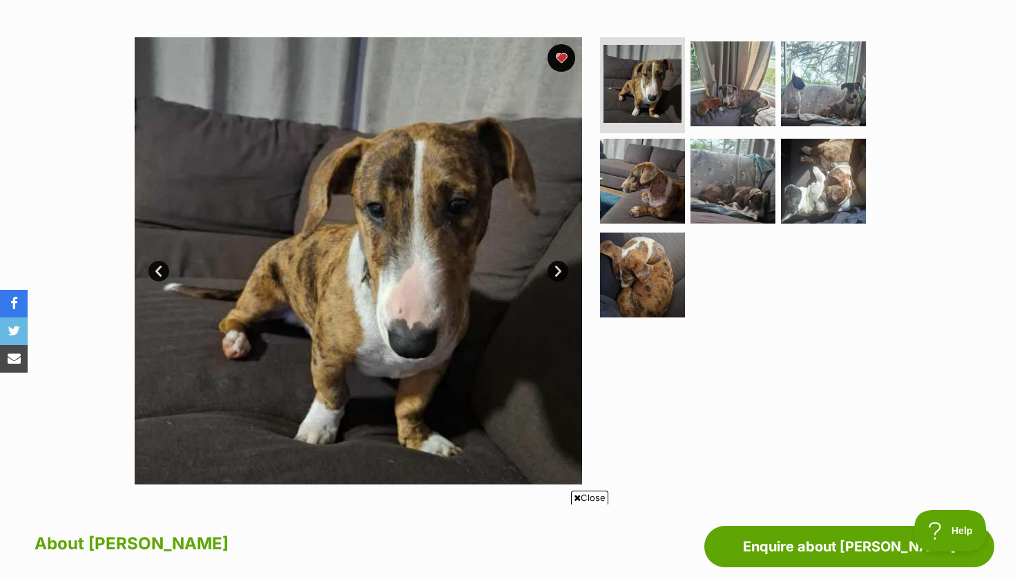
click at [556, 266] on link "Next" at bounding box center [557, 271] width 21 height 21
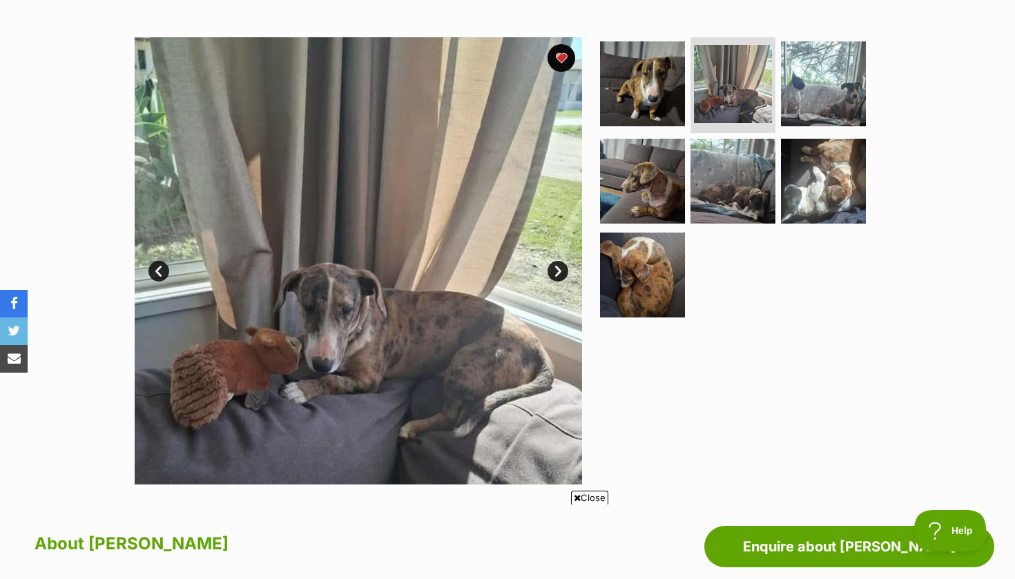
click at [556, 266] on link "Next" at bounding box center [557, 271] width 21 height 21
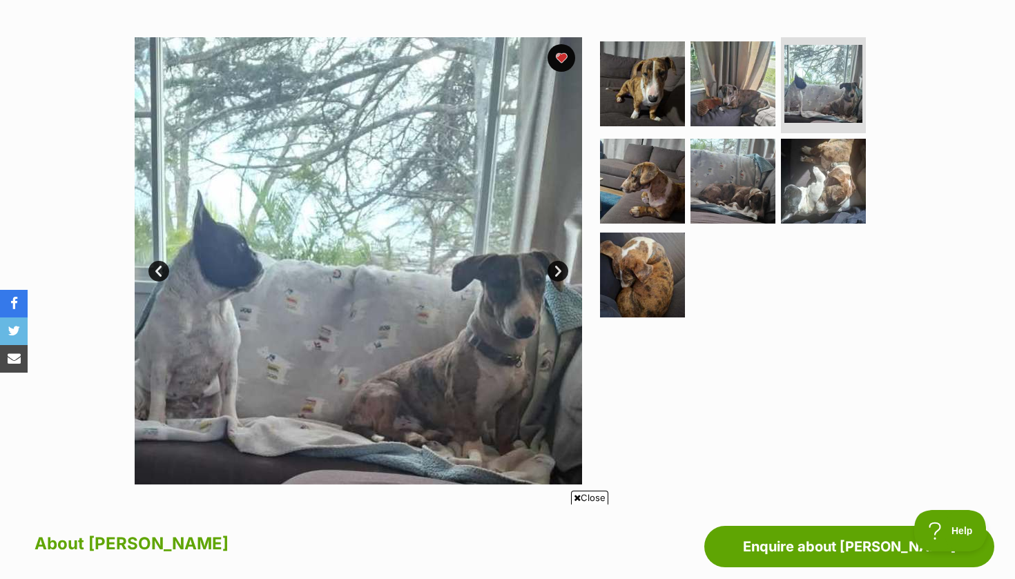
click at [556, 266] on link "Next" at bounding box center [557, 271] width 21 height 21
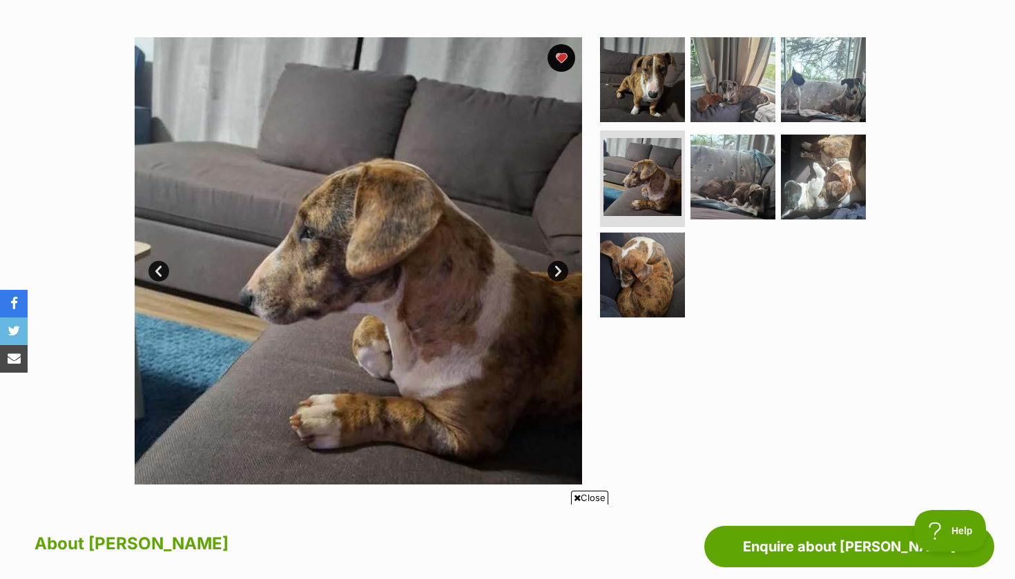
click at [556, 267] on link "Next" at bounding box center [557, 271] width 21 height 21
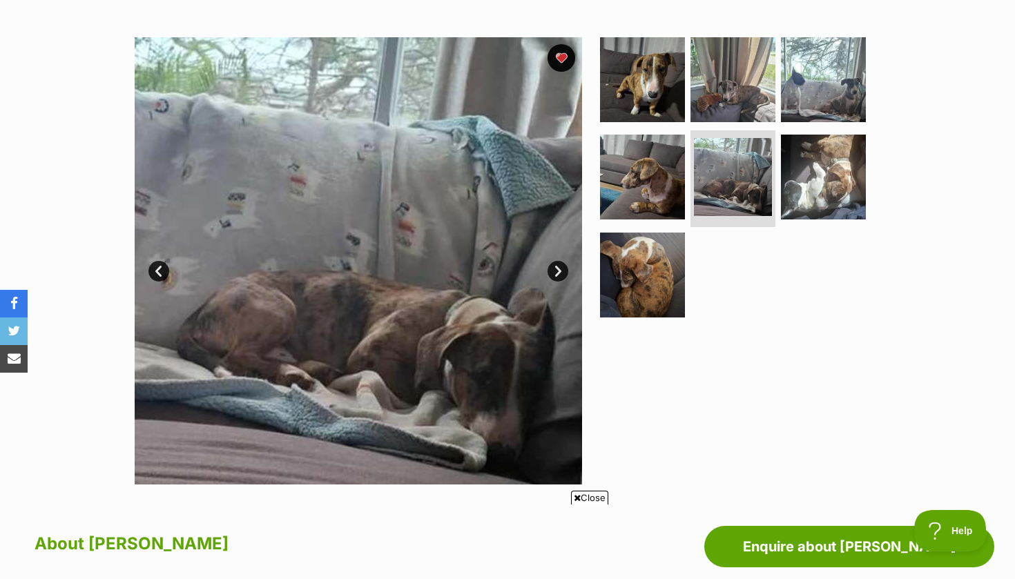
click at [556, 267] on link "Next" at bounding box center [557, 271] width 21 height 21
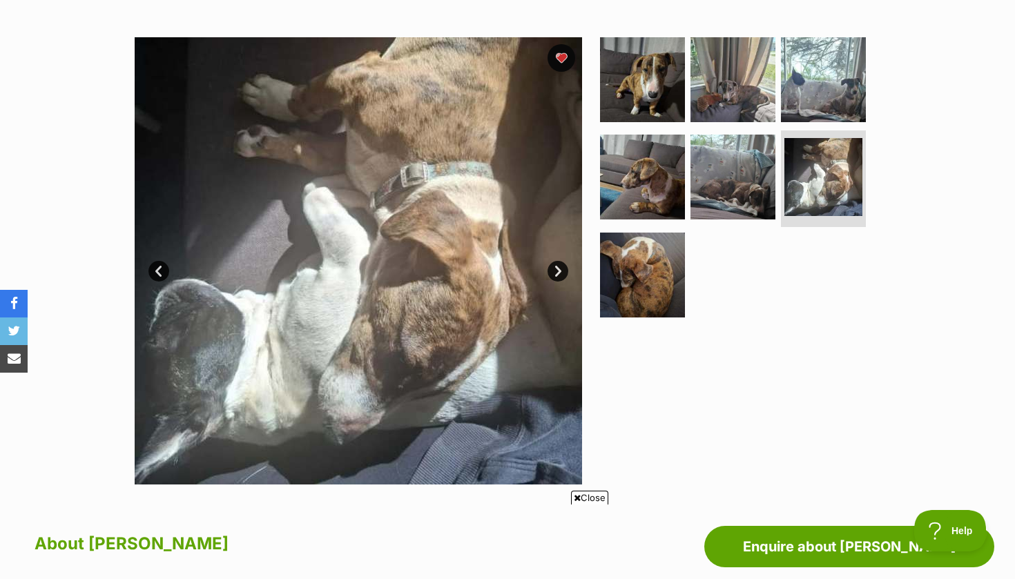
scroll to position [0, 0]
click at [556, 267] on link "Next" at bounding box center [557, 271] width 21 height 21
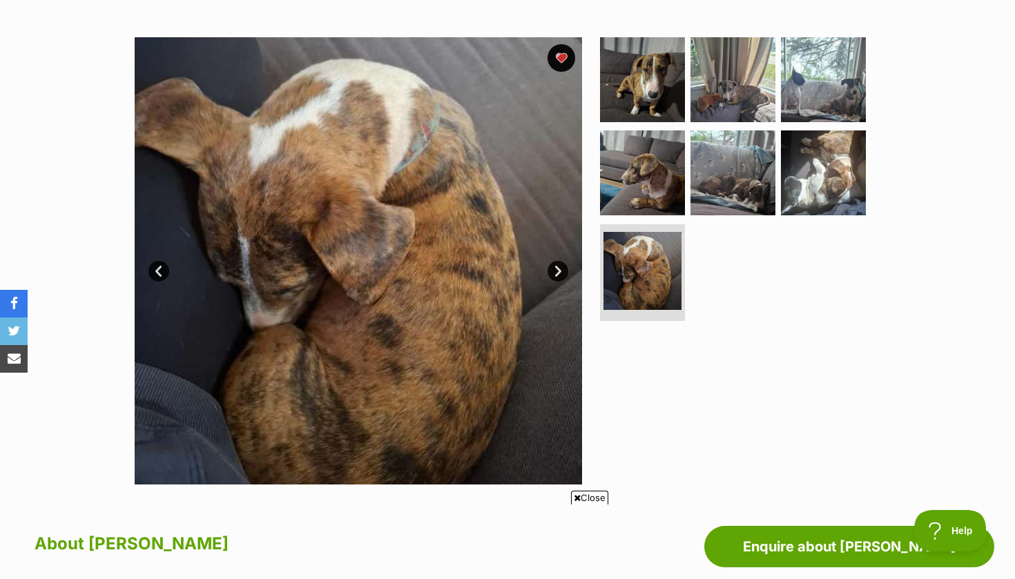
click at [556, 267] on link "Next" at bounding box center [557, 271] width 21 height 21
